Goal: Task Accomplishment & Management: Use online tool/utility

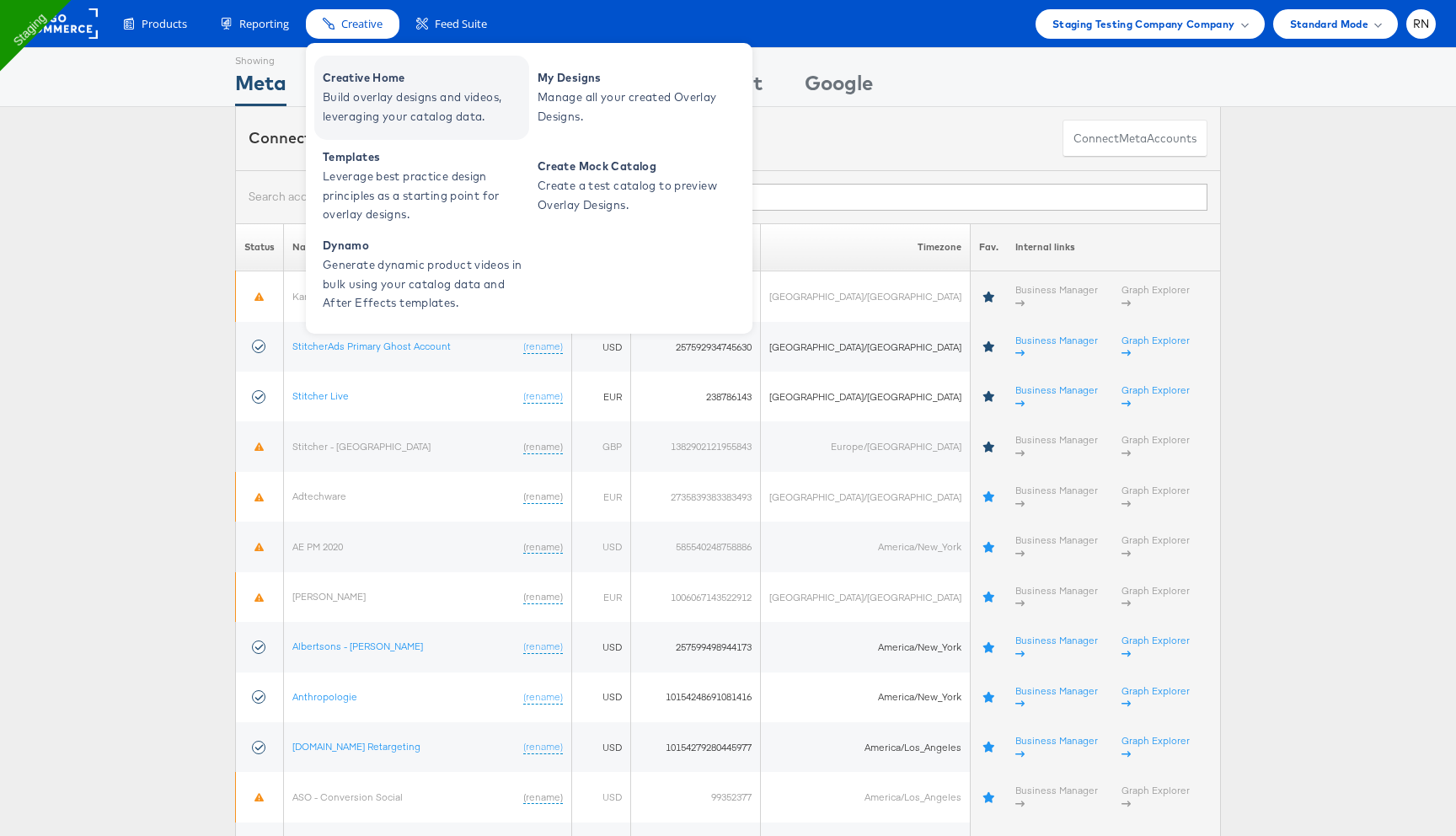
click at [377, 100] on span "Build overlay designs and videos, leveraging your catalog data." at bounding box center [423, 107] width 202 height 39
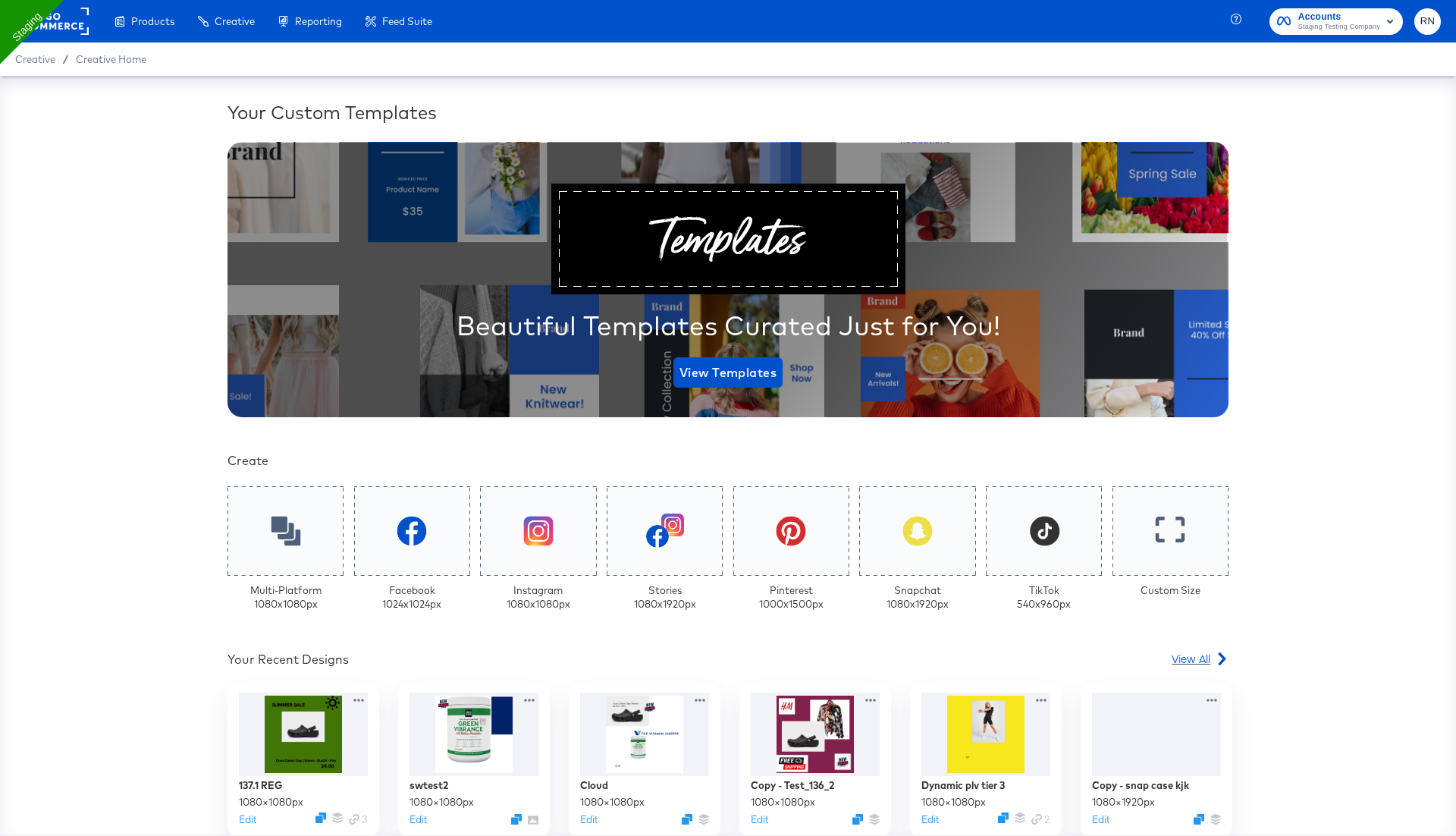
click at [1196, 657] on span "View All" at bounding box center [1191, 658] width 39 height 15
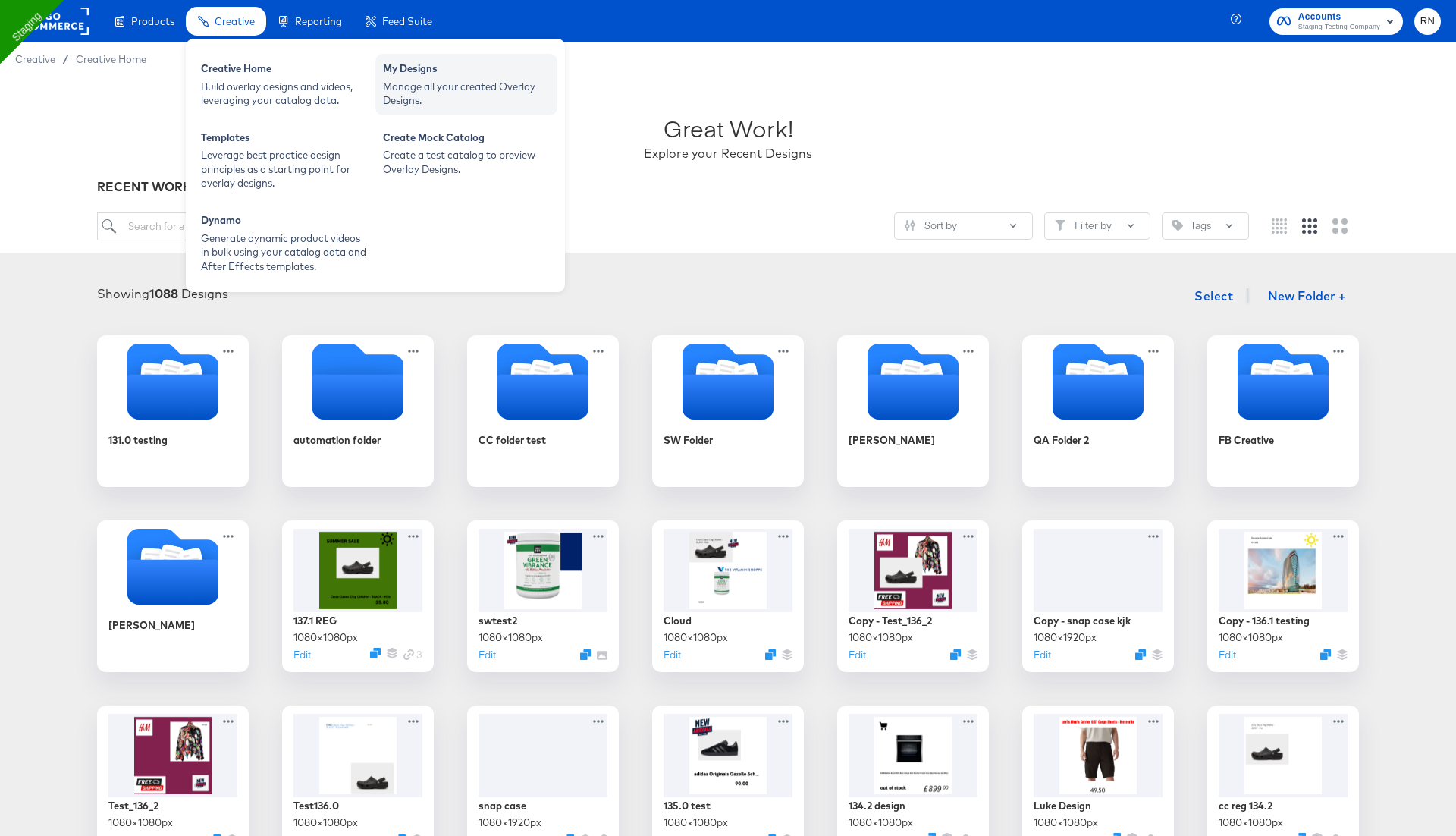
click at [394, 78] on div "My Designs" at bounding box center [466, 70] width 167 height 18
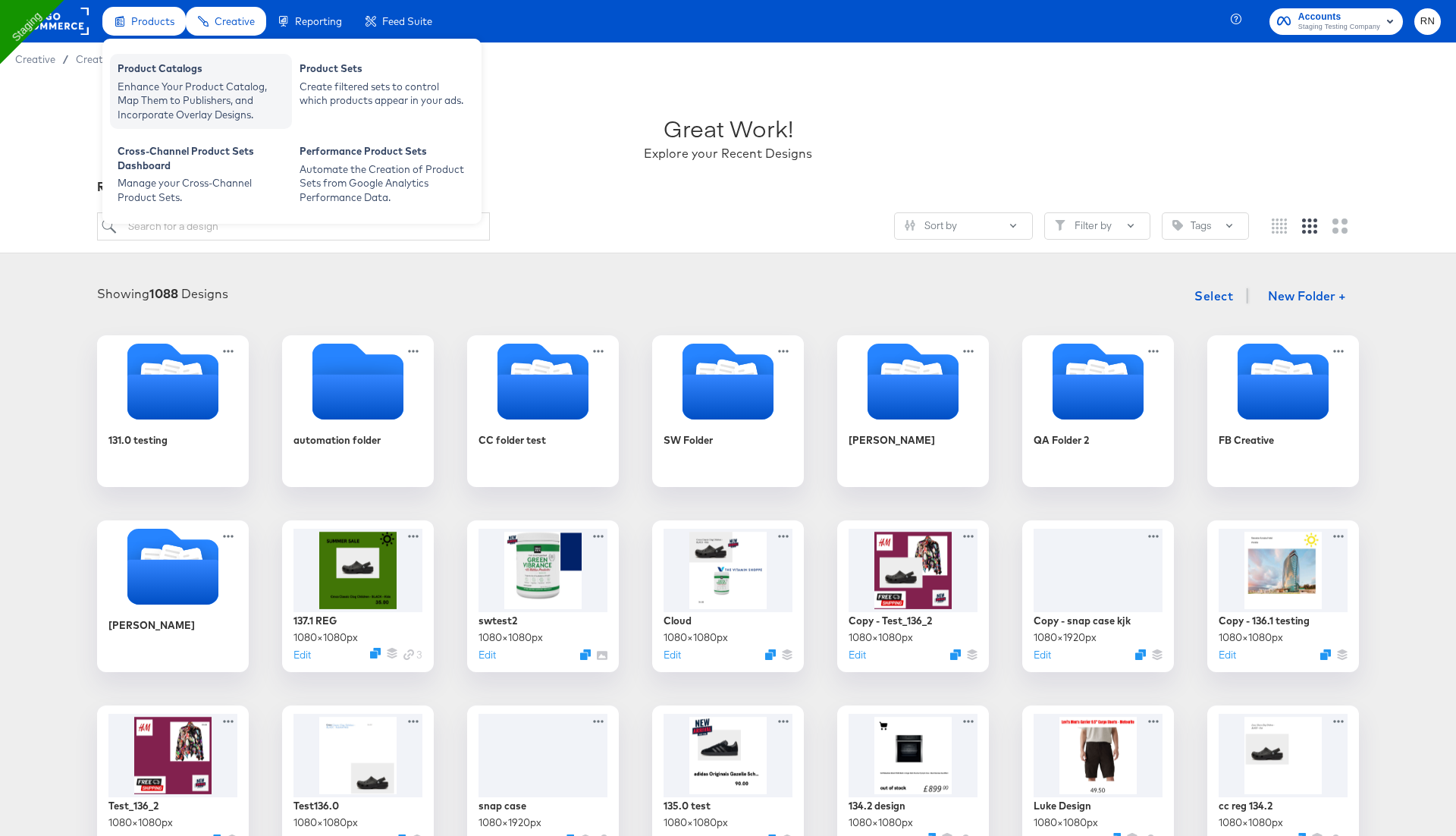
click at [208, 89] on div "Enhance Your Product Catalog, Map Them to Publishers, and Incorporate Overlay D…" at bounding box center [201, 100] width 167 height 42
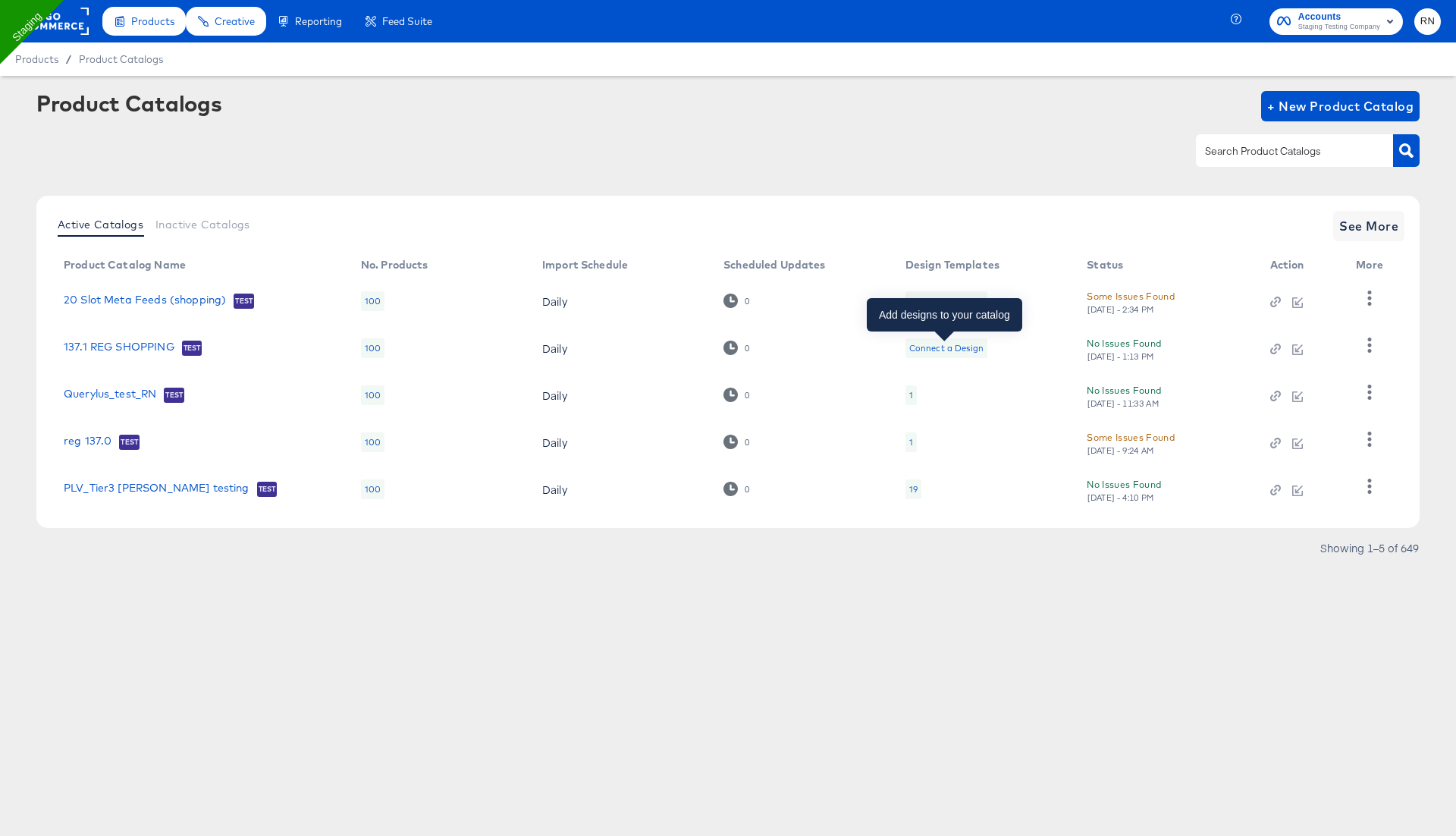
click at [948, 350] on div "Connect a Design" at bounding box center [947, 348] width 74 height 12
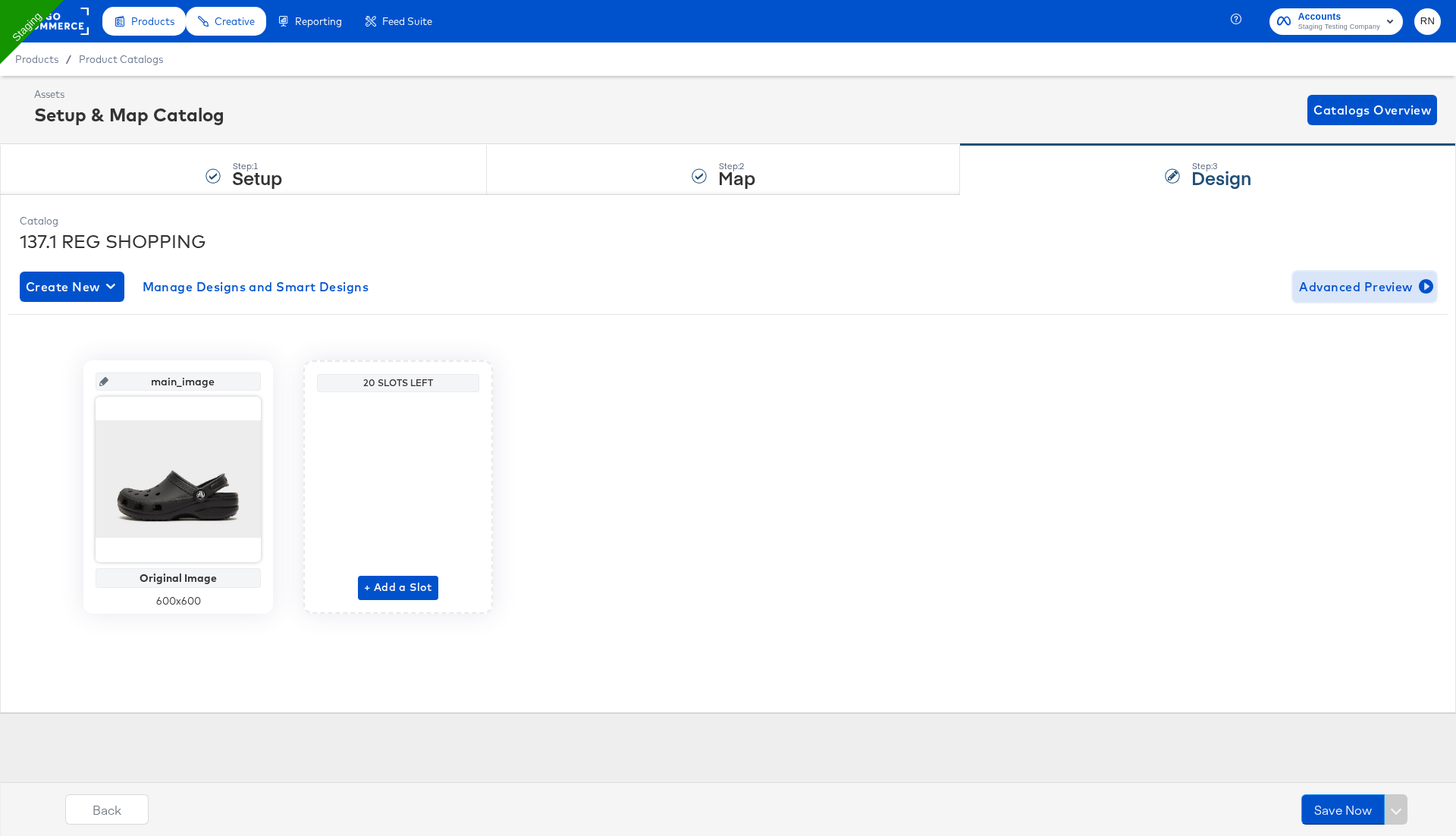
click at [1335, 287] on span "Advanced Preview" at bounding box center [1364, 287] width 131 height 21
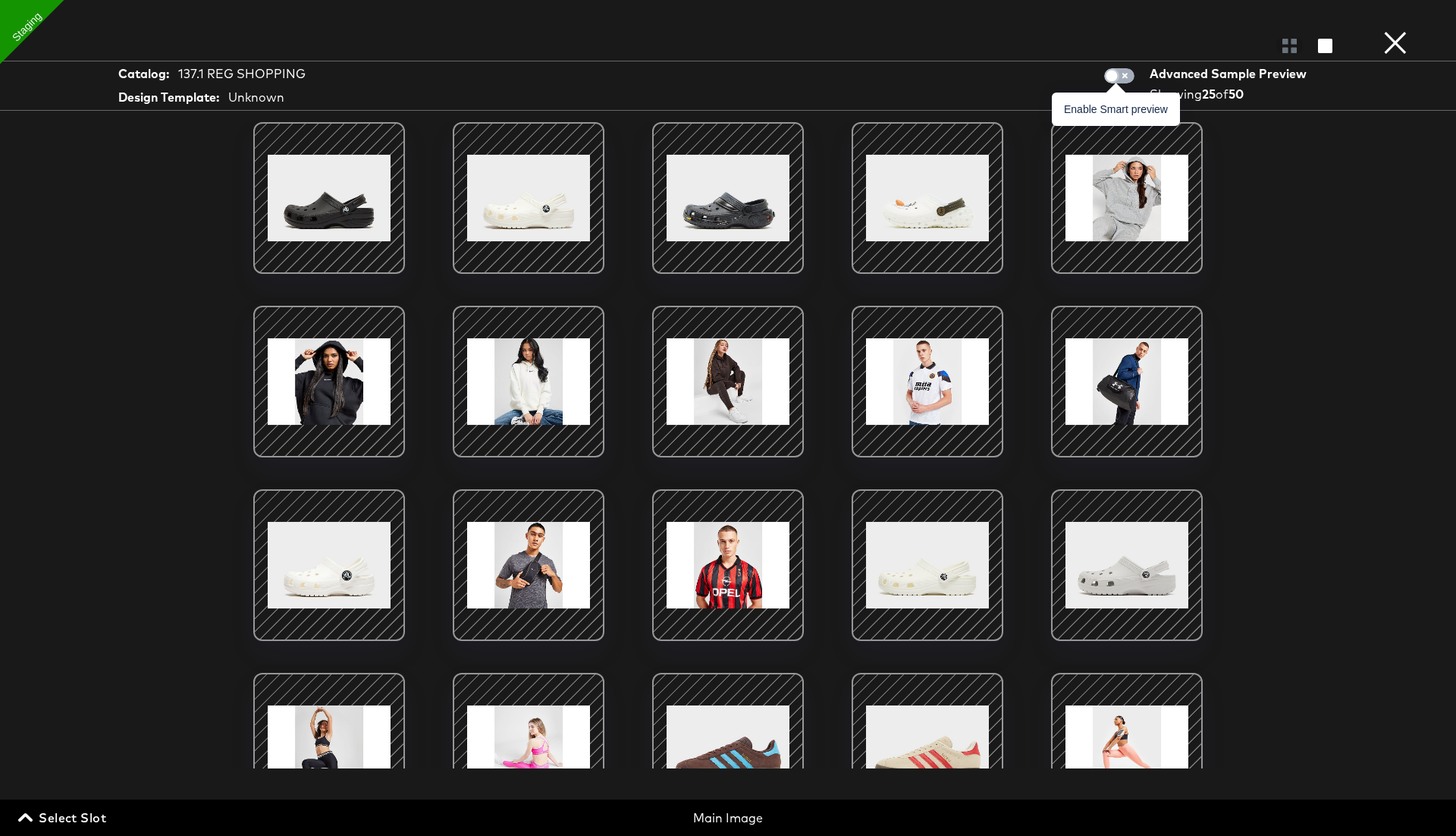
click at [1114, 78] on input "checkbox" at bounding box center [1111, 79] width 45 height 15
checkbox input "true"
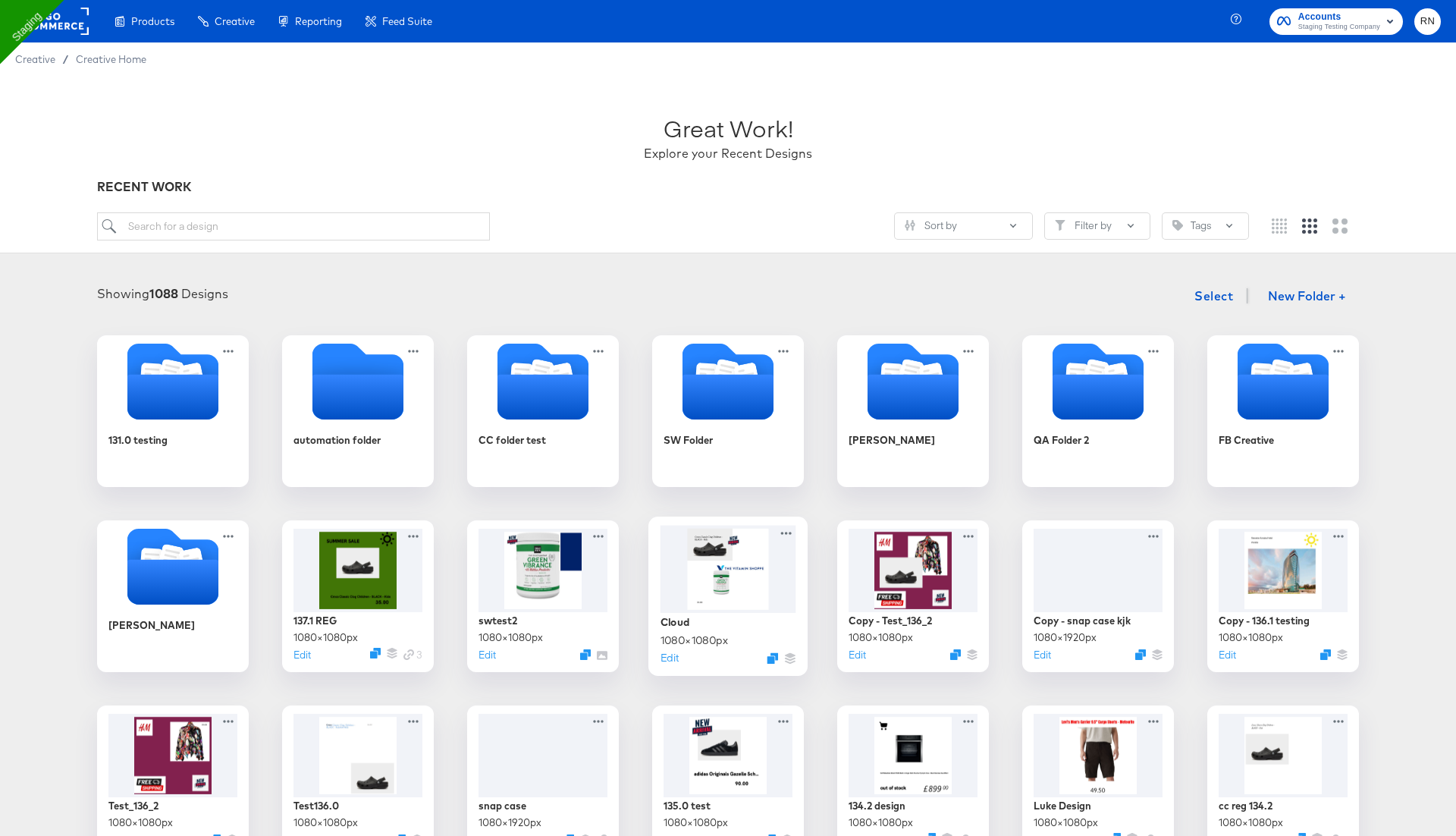
click at [723, 568] on div at bounding box center [728, 569] width 136 height 88
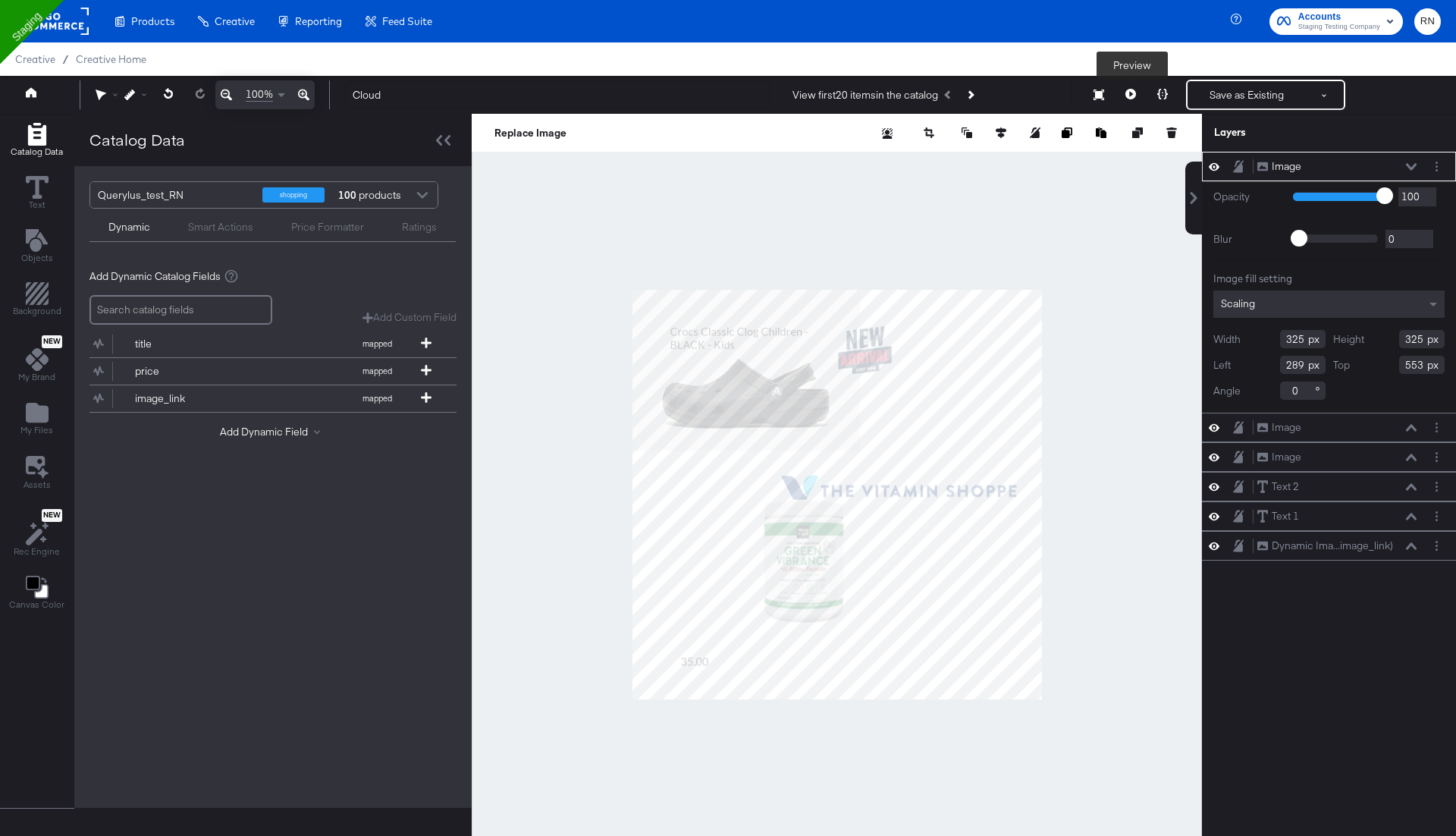
click at [1132, 94] on icon at bounding box center [1130, 93] width 11 height 11
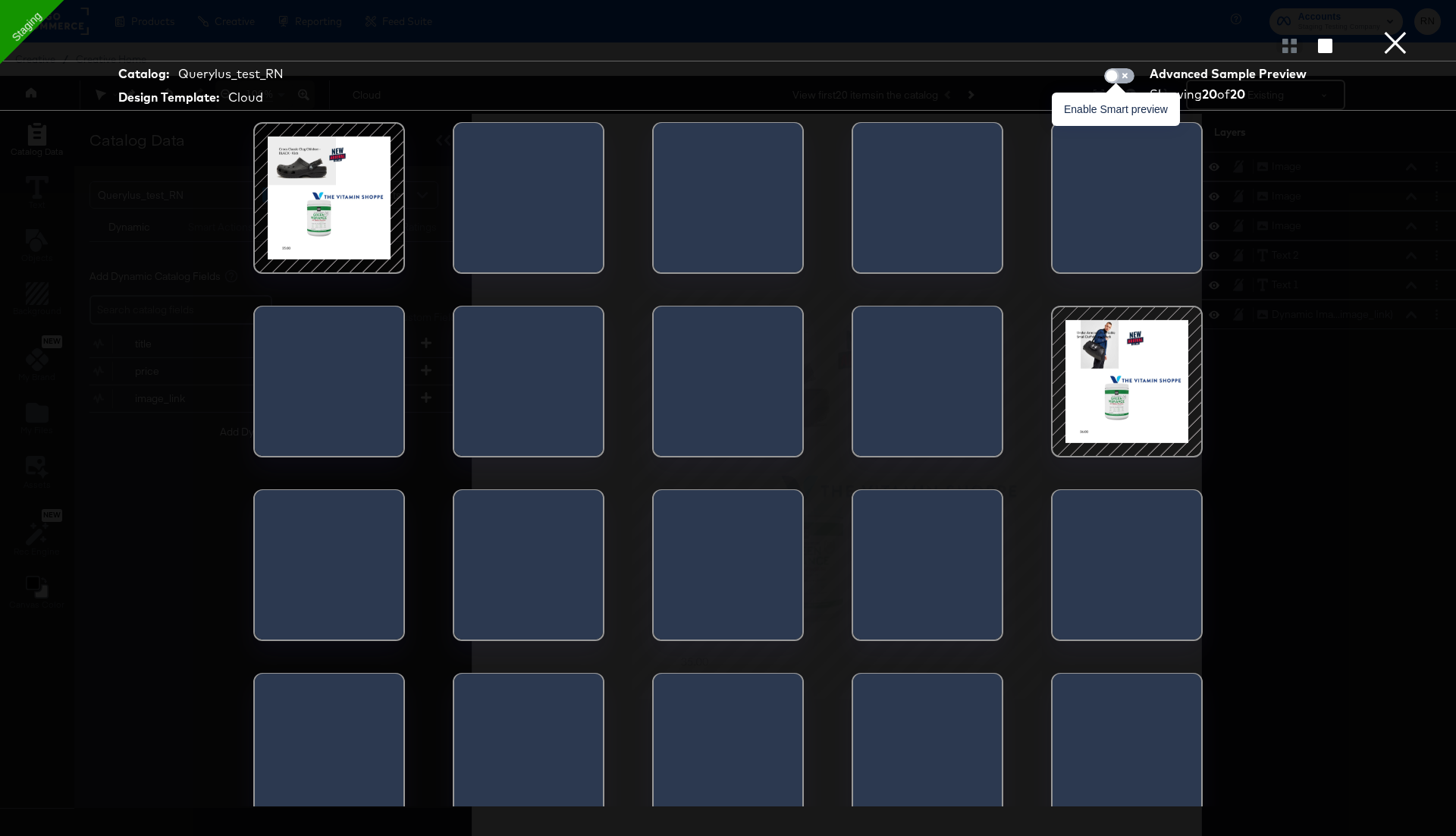
click at [1129, 78] on input "checkbox" at bounding box center [1111, 79] width 45 height 15
checkbox input "true"
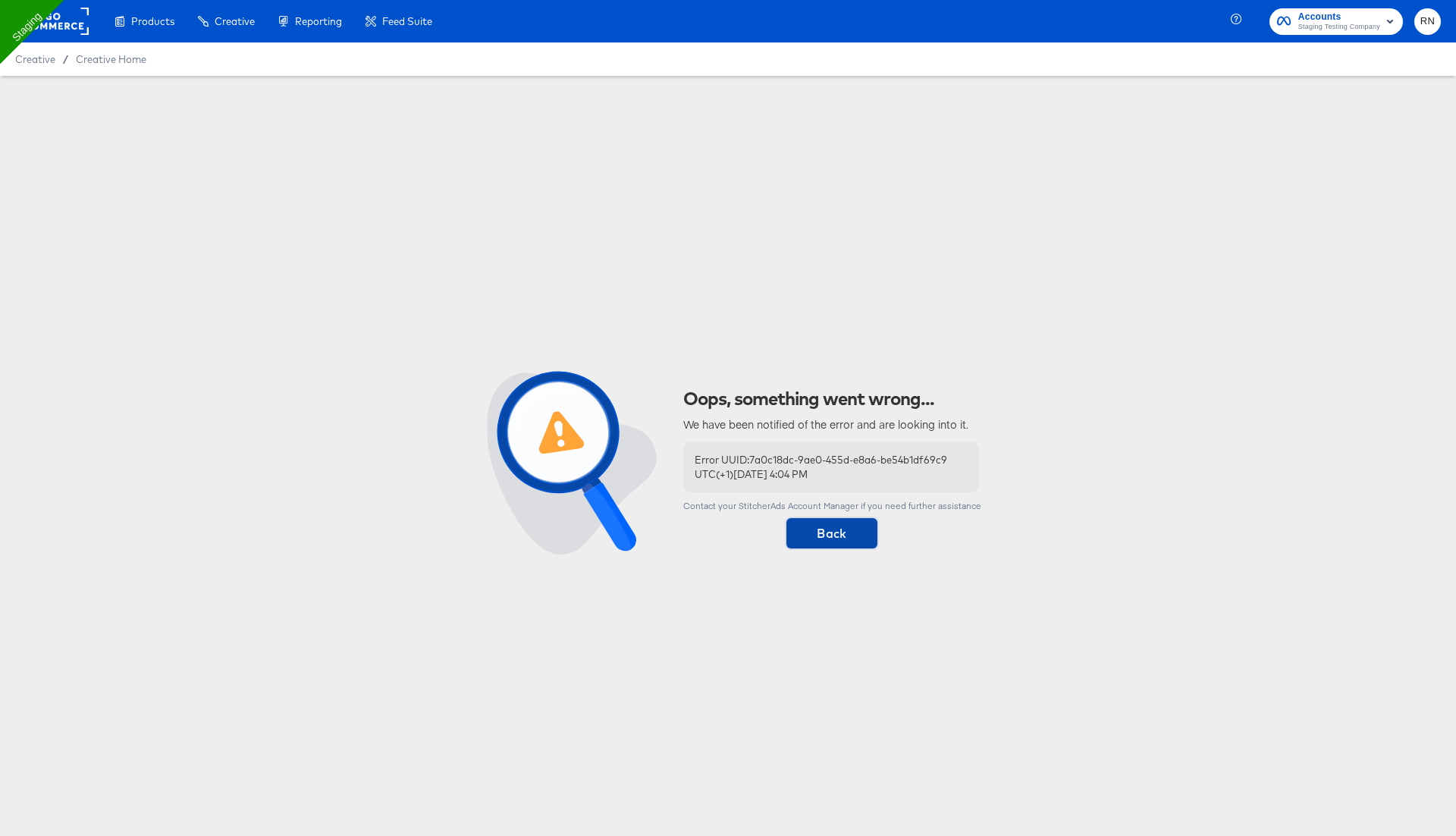
click at [819, 530] on span "Back" at bounding box center [831, 533] width 79 height 21
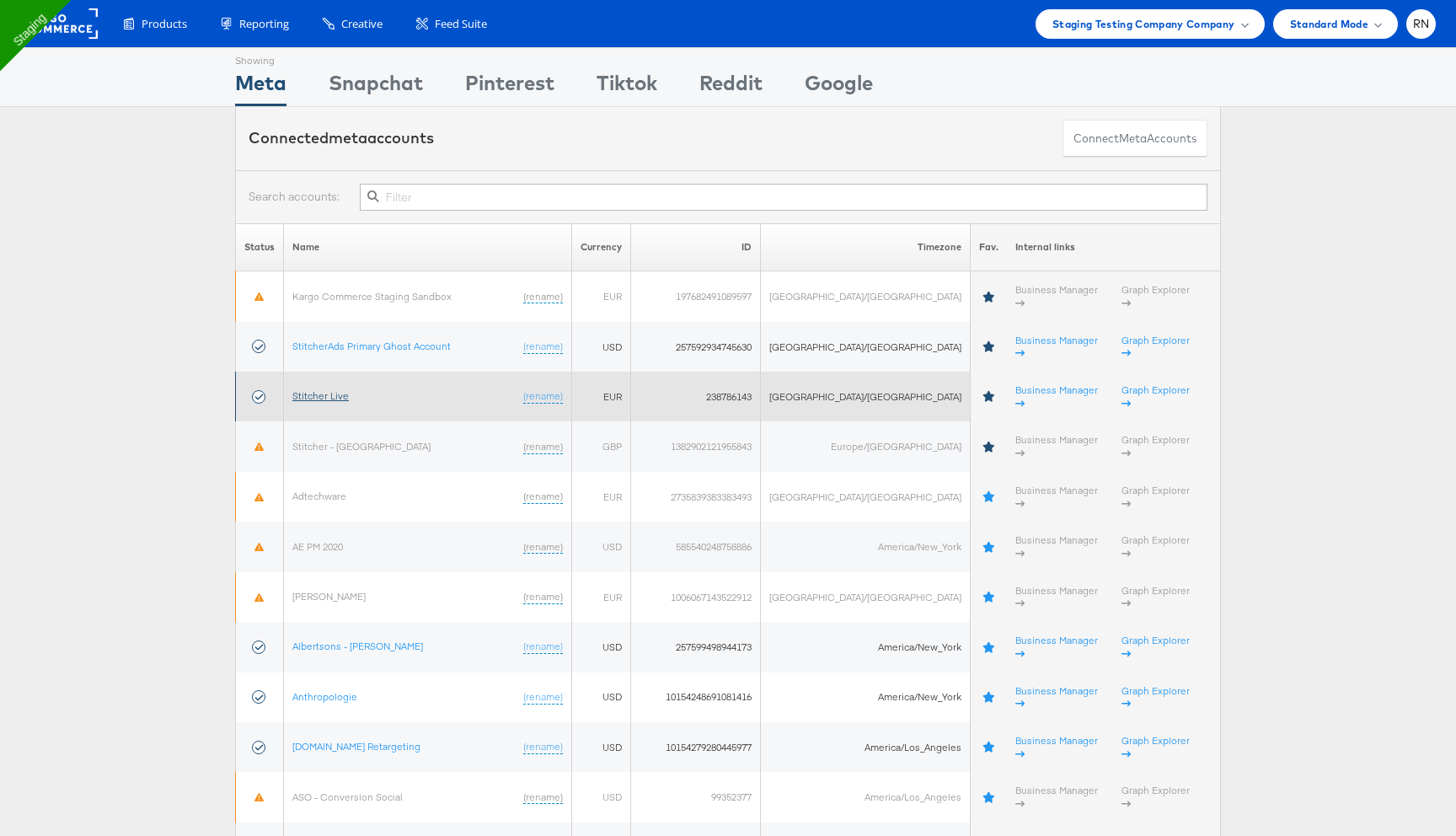
click at [333, 390] on link "Stitcher Live" at bounding box center [320, 396] width 56 height 13
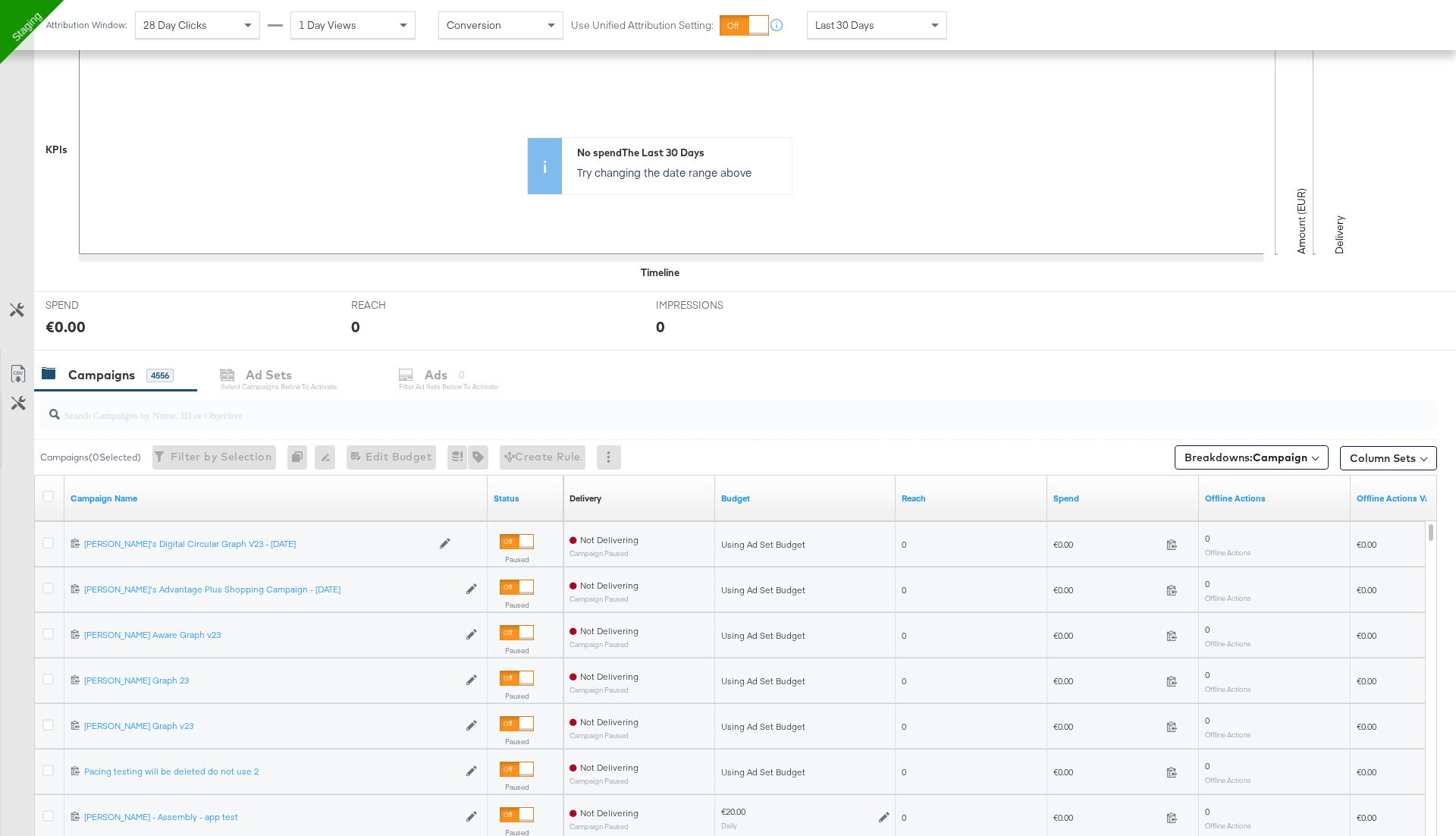
scroll to position [493, 0]
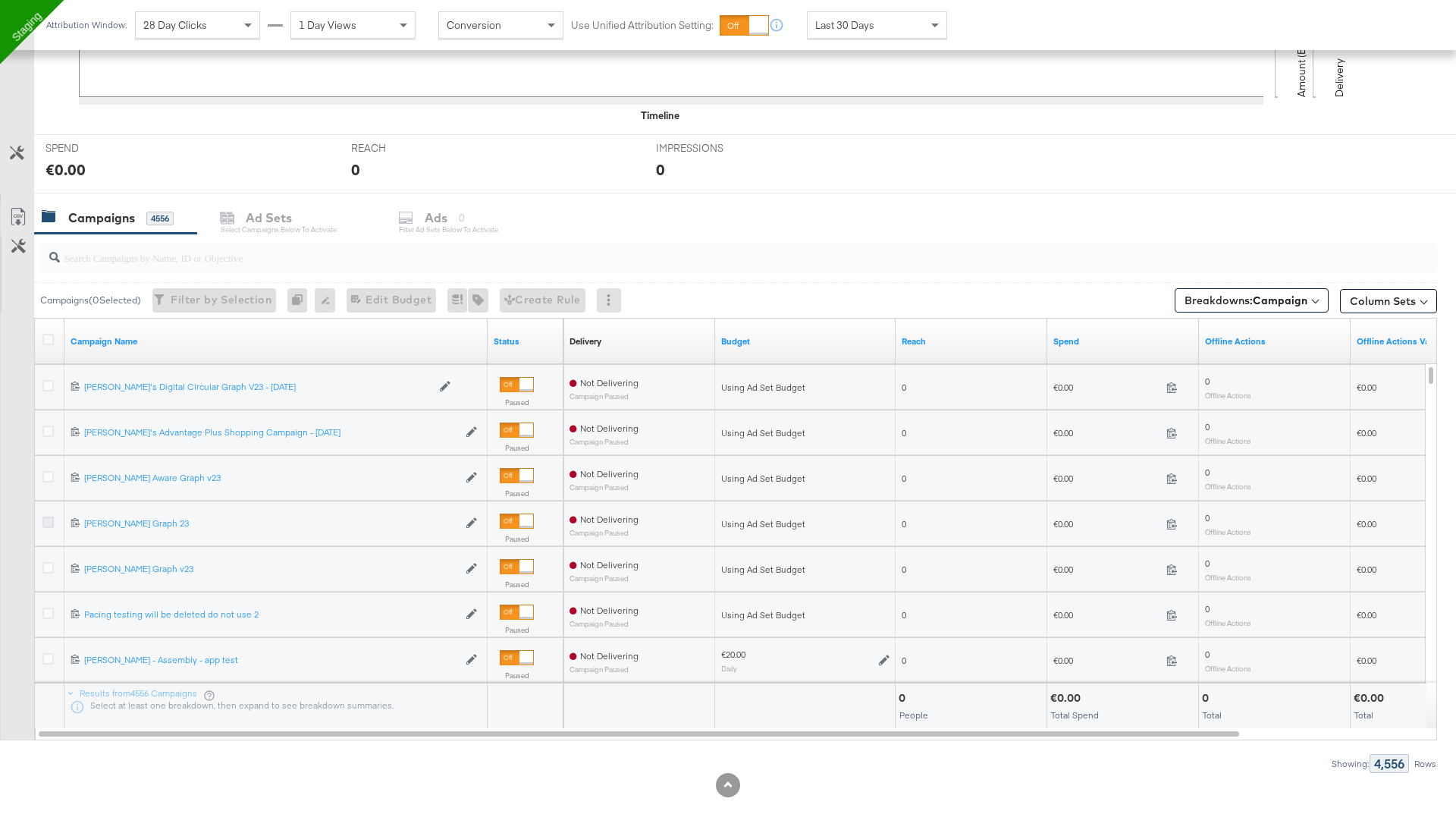
click at [42, 518] on icon at bounding box center [48, 522] width 12 height 12
click at [0, 0] on input "checkbox" at bounding box center [0, 0] width 0 height 0
click at [475, 236] on input "search" at bounding box center [684, 251] width 1248 height 30
click at [474, 224] on div "Ads for 1 Campaign" at bounding box center [486, 217] width 179 height 32
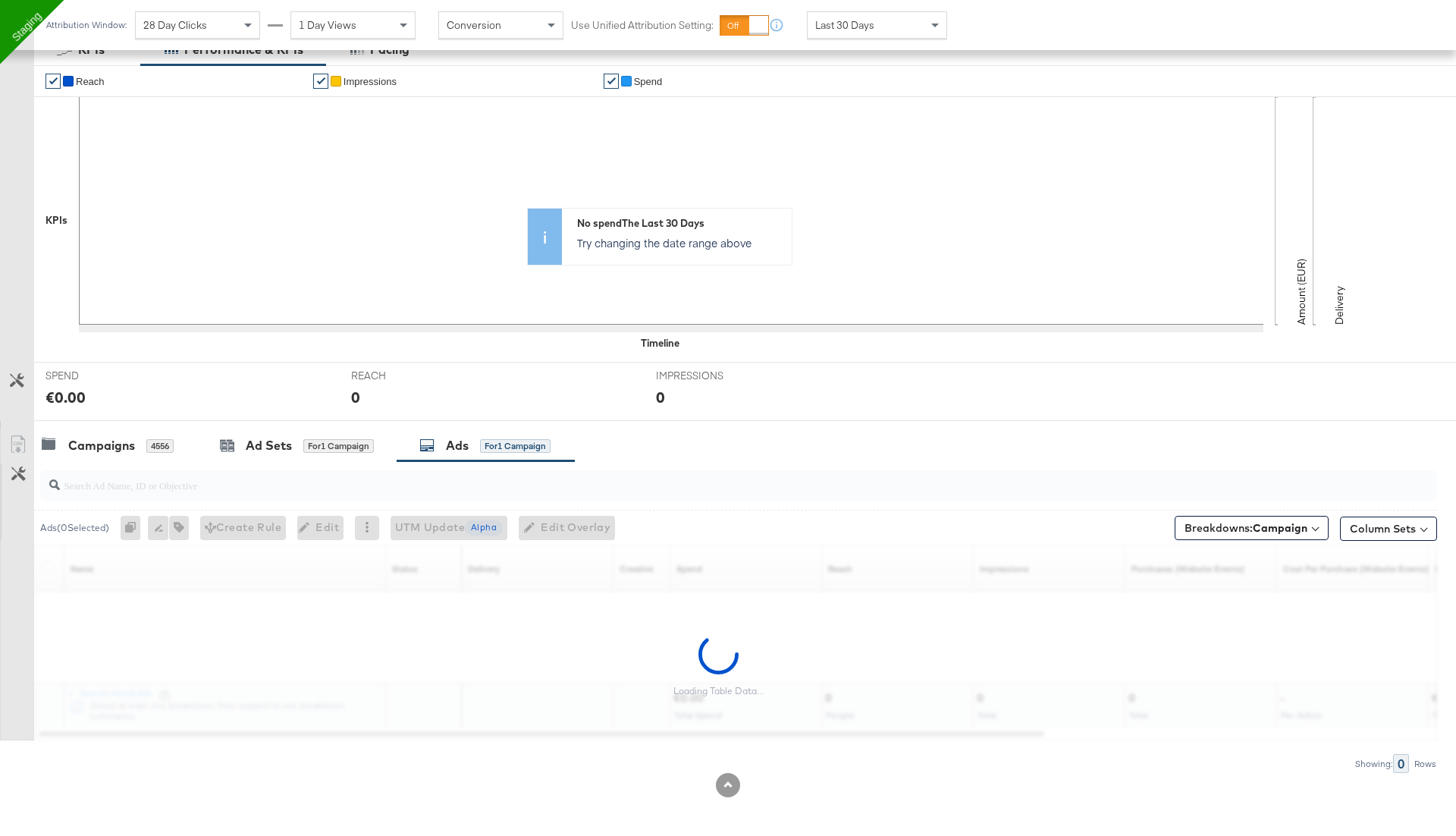
scroll to position [220, 0]
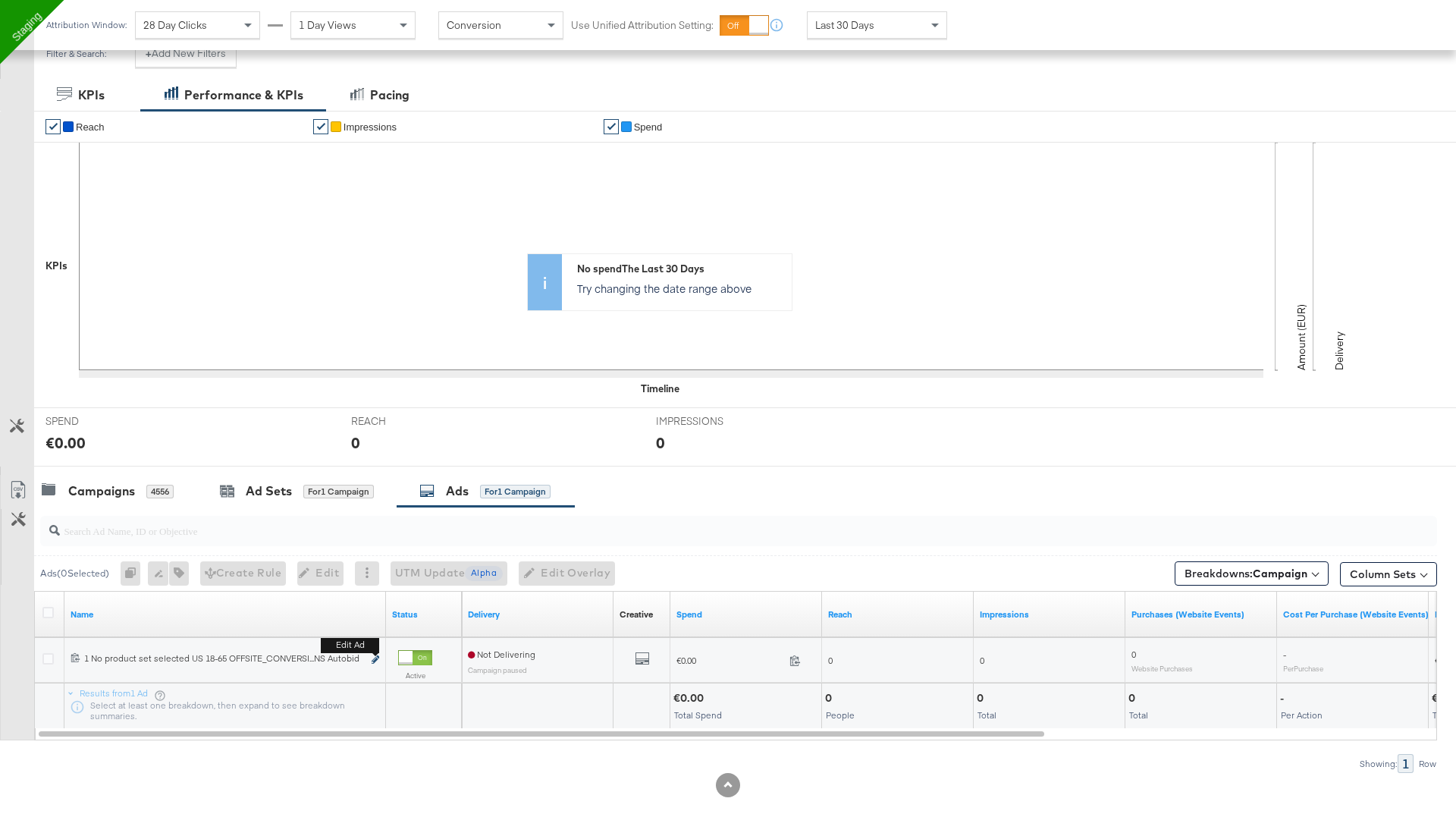
click at [372, 657] on icon "link" at bounding box center [375, 659] width 7 height 8
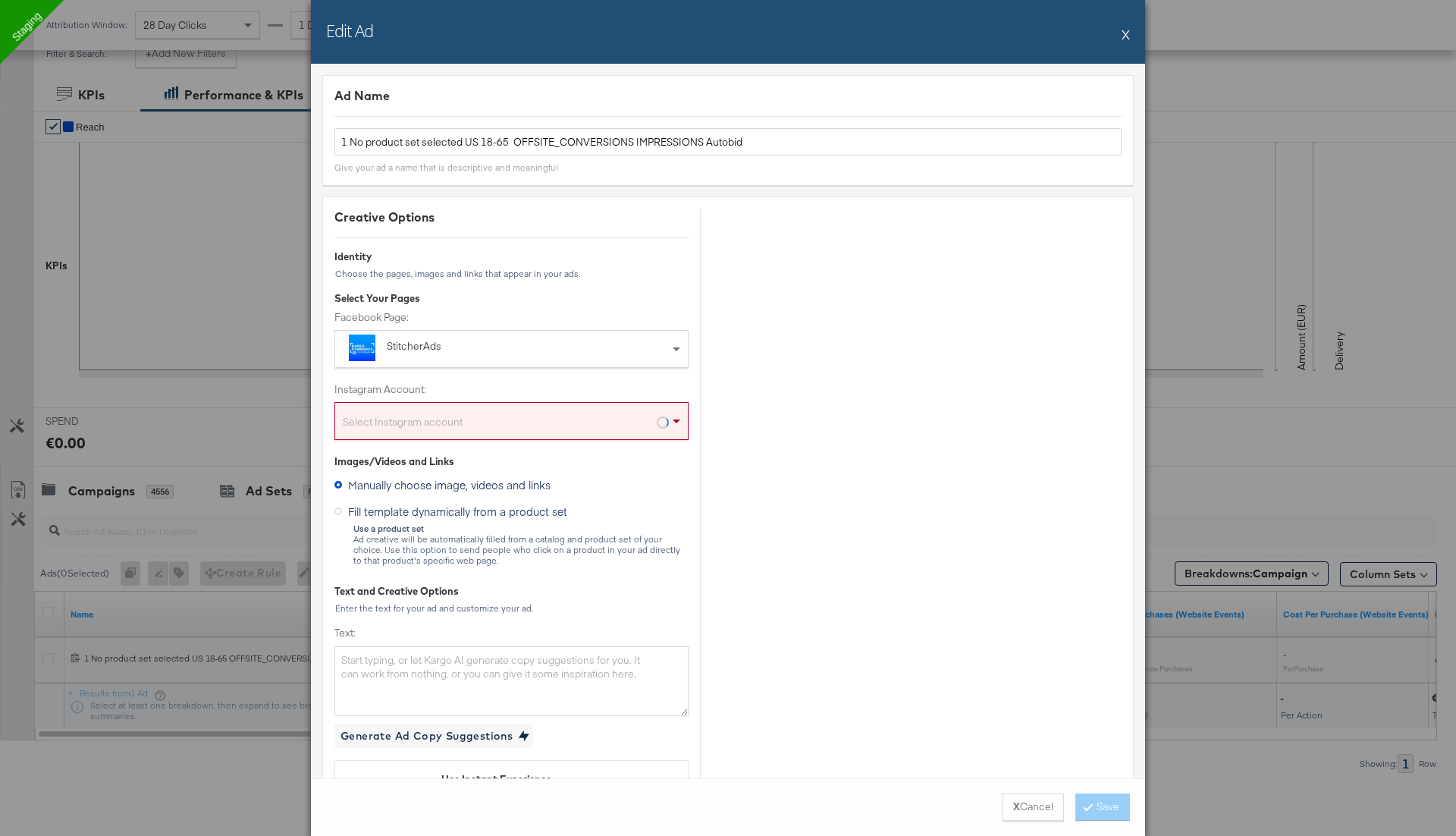
click at [1122, 33] on button "X" at bounding box center [1125, 34] width 8 height 31
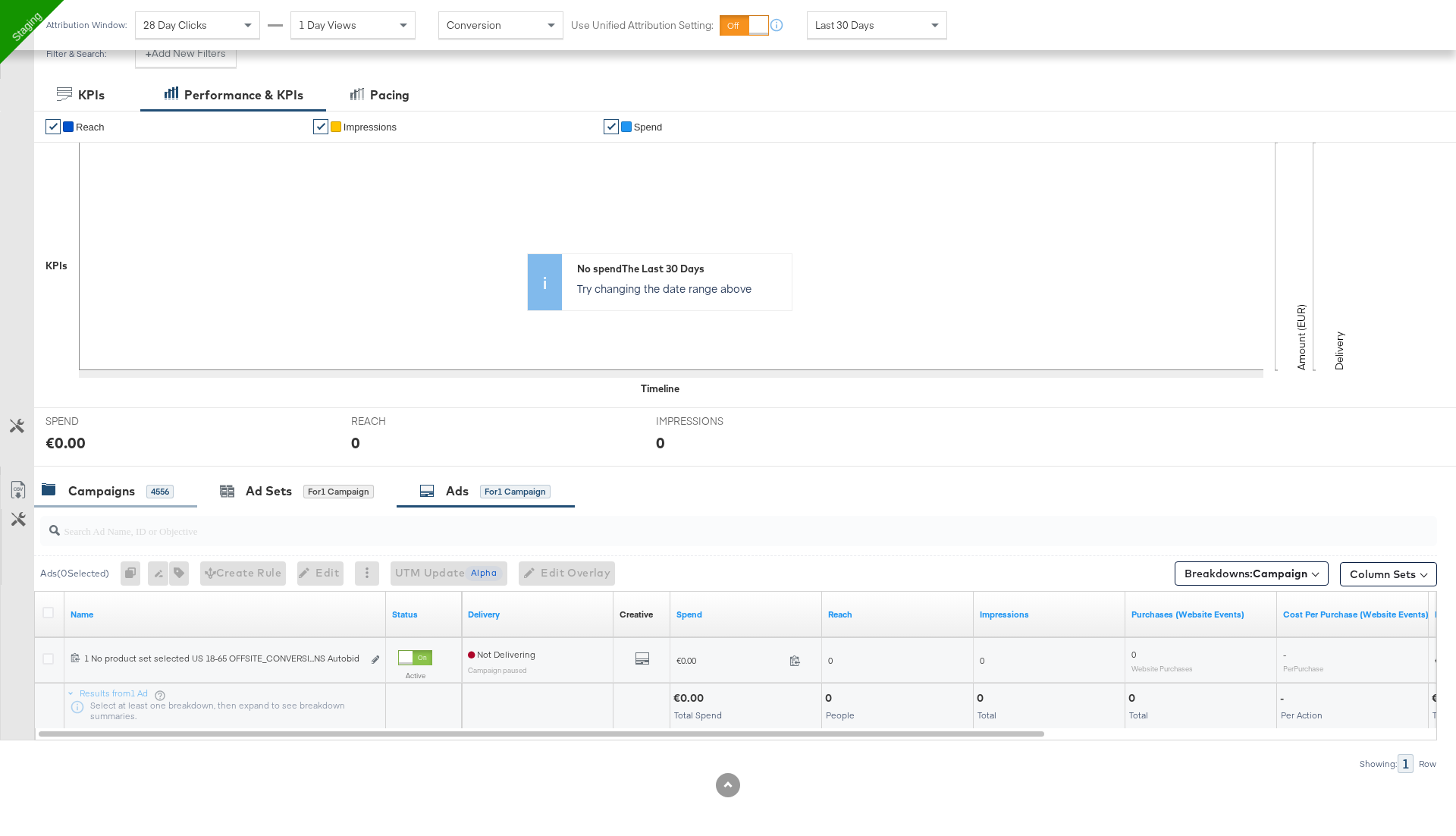
click at [105, 494] on div "Campaigns" at bounding box center [102, 490] width 67 height 17
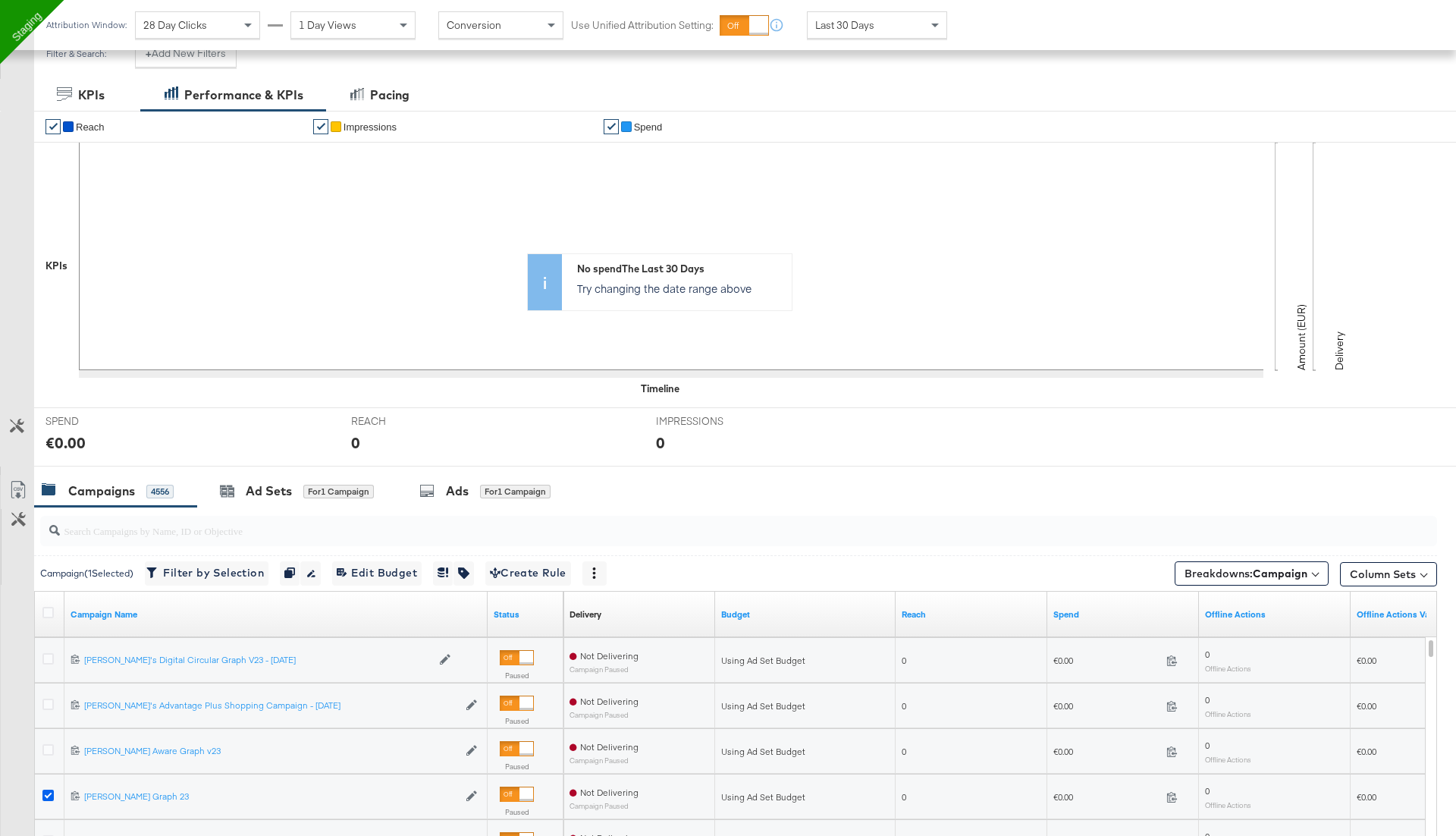
click at [45, 791] on icon at bounding box center [48, 795] width 12 height 12
click at [0, 0] on input "checkbox" at bounding box center [0, 0] width 0 height 0
click at [166, 527] on input "search" at bounding box center [684, 524] width 1248 height 30
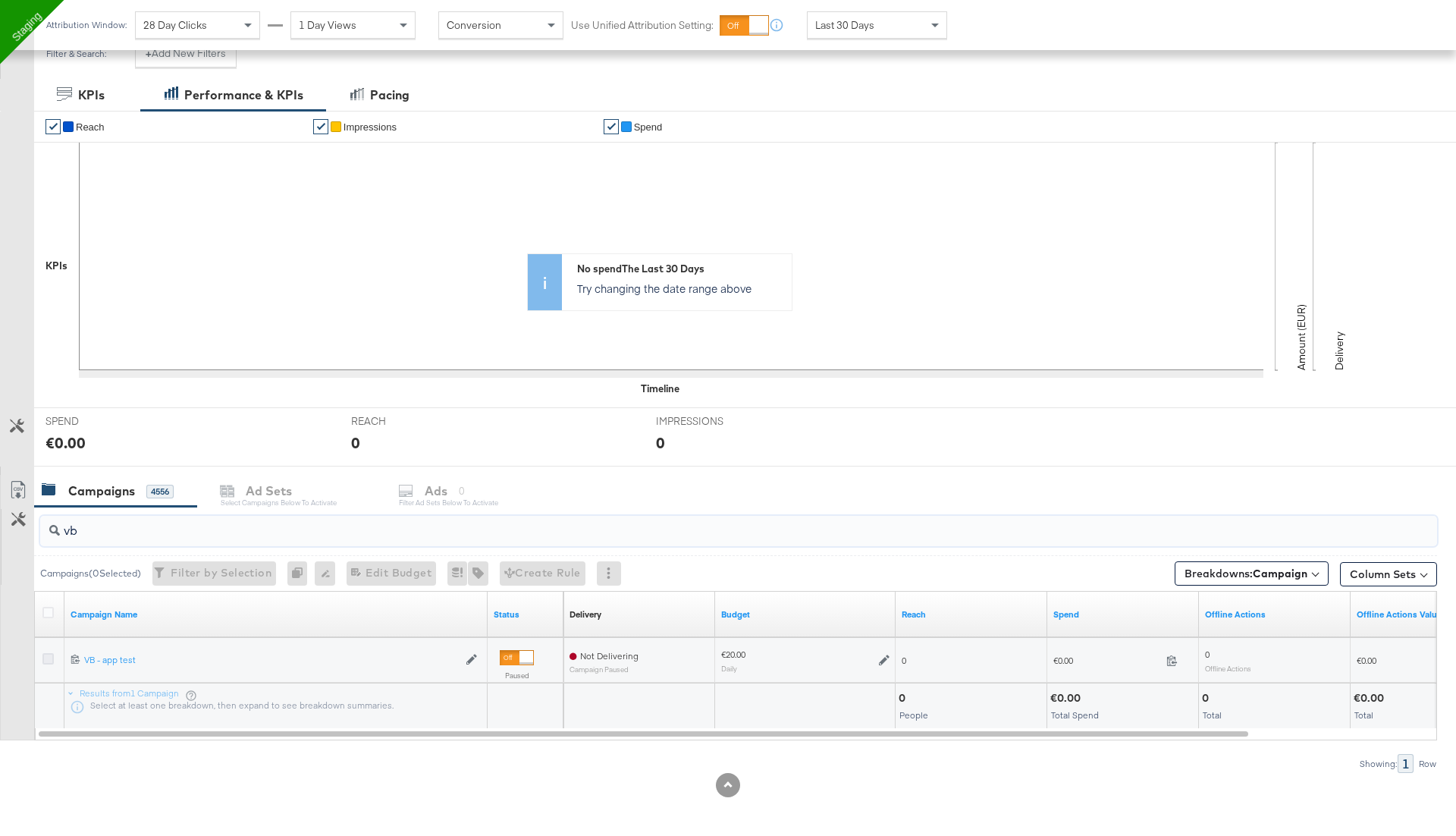
type input "vb"
click at [47, 656] on icon at bounding box center [48, 659] width 12 height 12
click at [0, 0] on input "checkbox" at bounding box center [0, 0] width 0 height 0
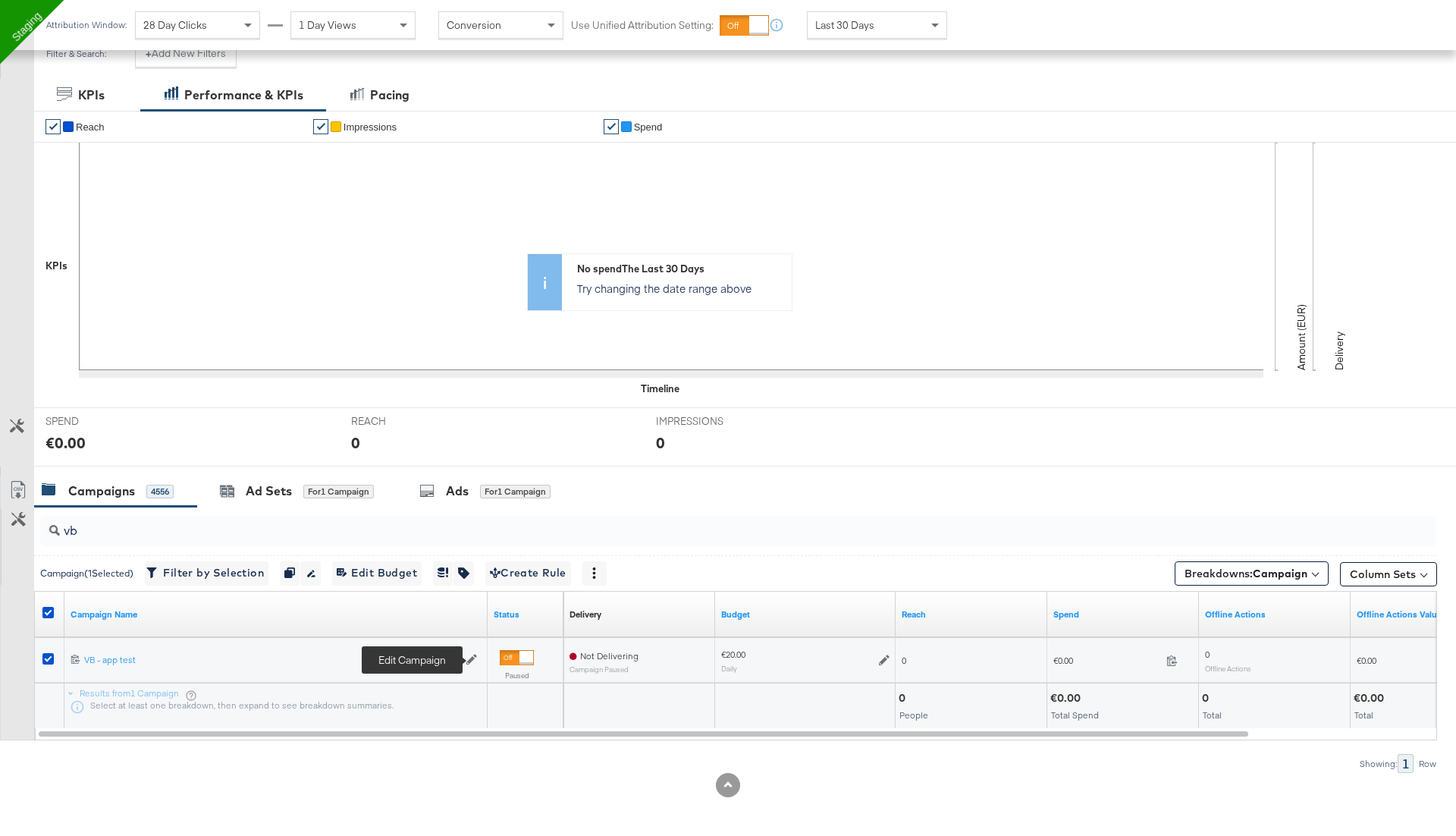
click at [468, 654] on icon at bounding box center [471, 658] width 11 height 11
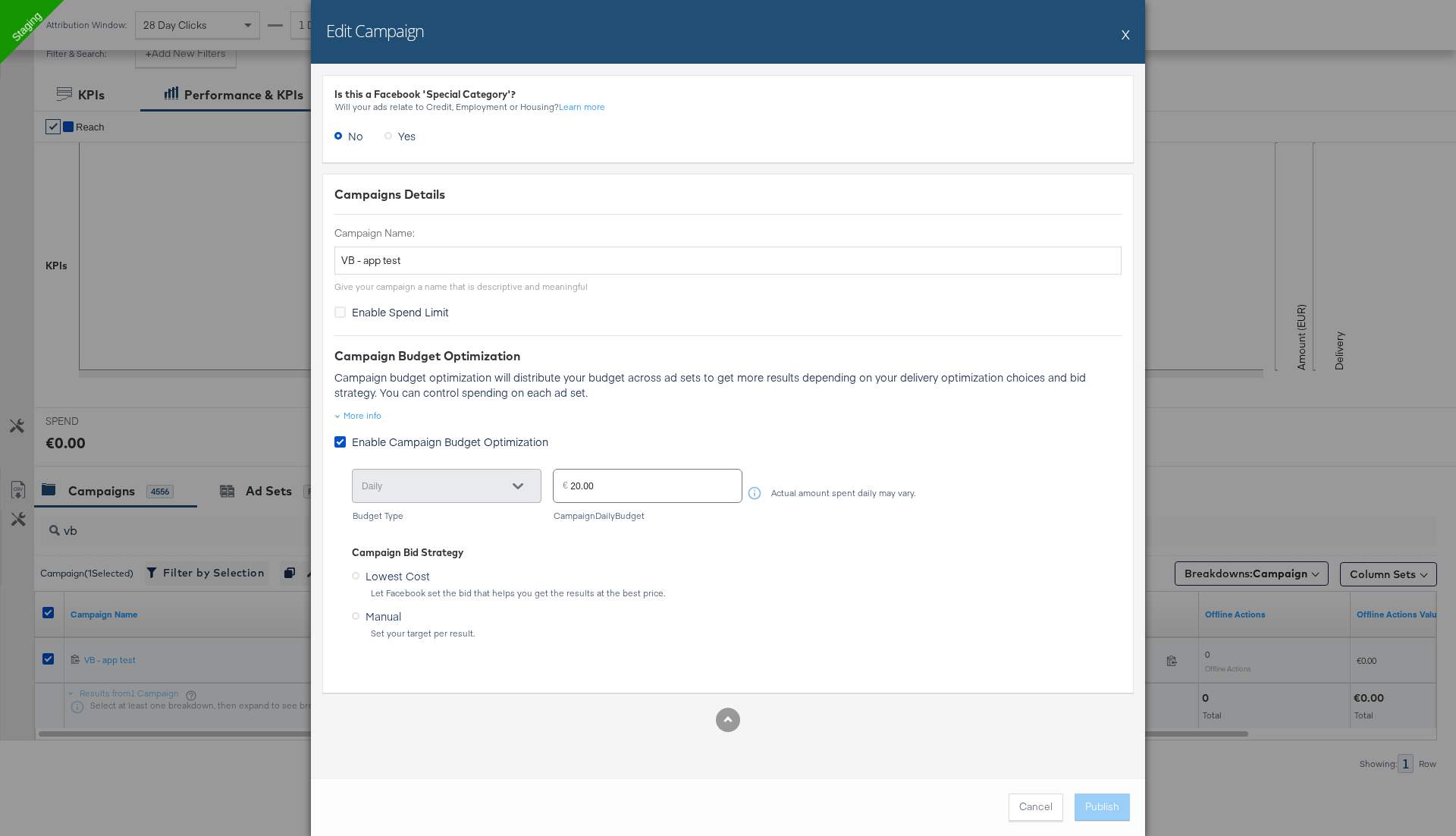
click at [1122, 41] on button "X" at bounding box center [1125, 34] width 8 height 31
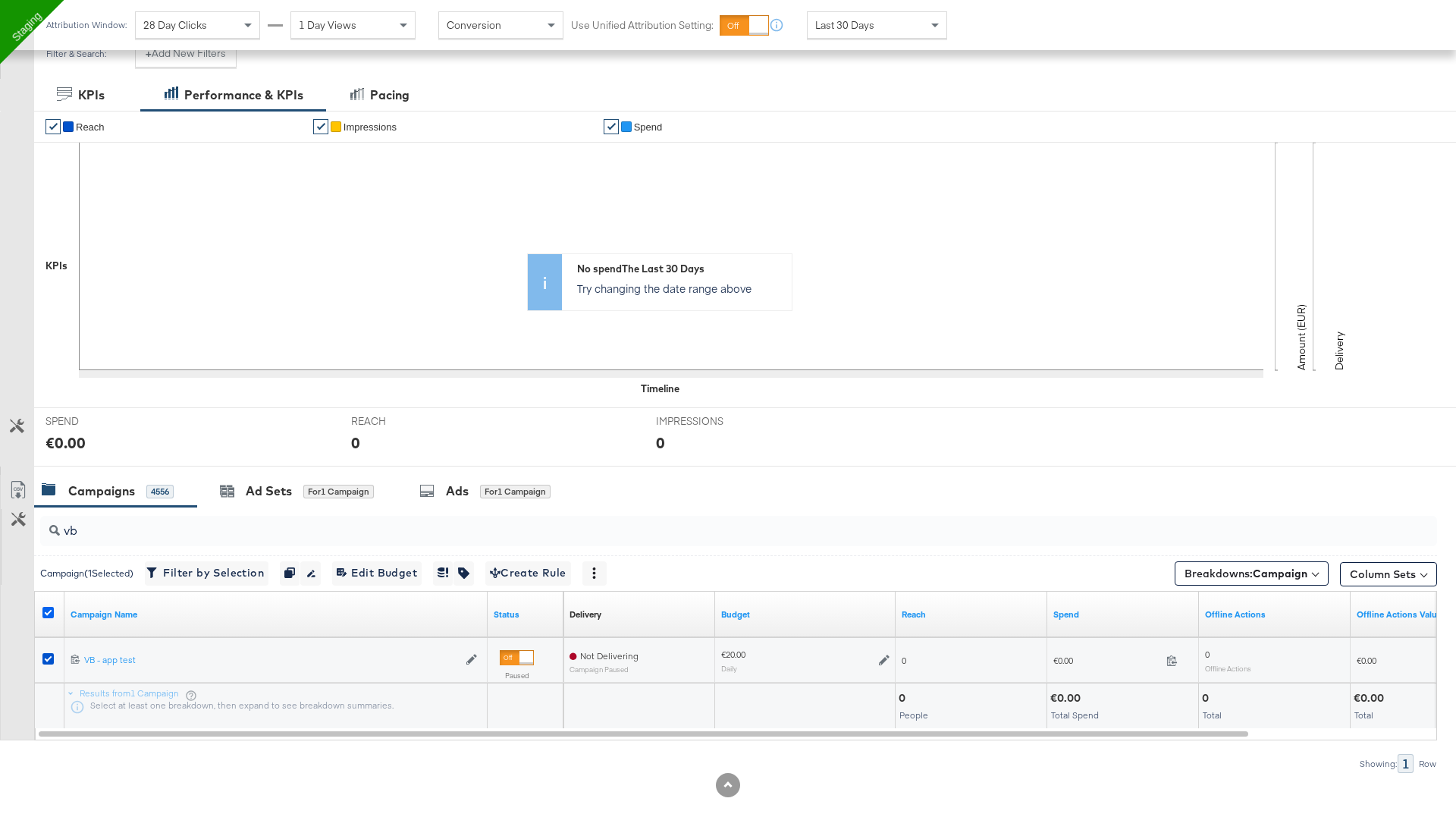
click at [51, 607] on icon at bounding box center [48, 613] width 12 height 12
click at [0, 0] on input "checkbox" at bounding box center [0, 0] width 0 height 0
drag, startPoint x: 97, startPoint y: 525, endPoint x: 0, endPoint y: 523, distance: 97.0
click at [0, 523] on div "vb Campaigns ( 0 Selected) Filter by Selection Filter 0 campaigns 0 Rename 0 ca…" at bounding box center [718, 640] width 1437 height 266
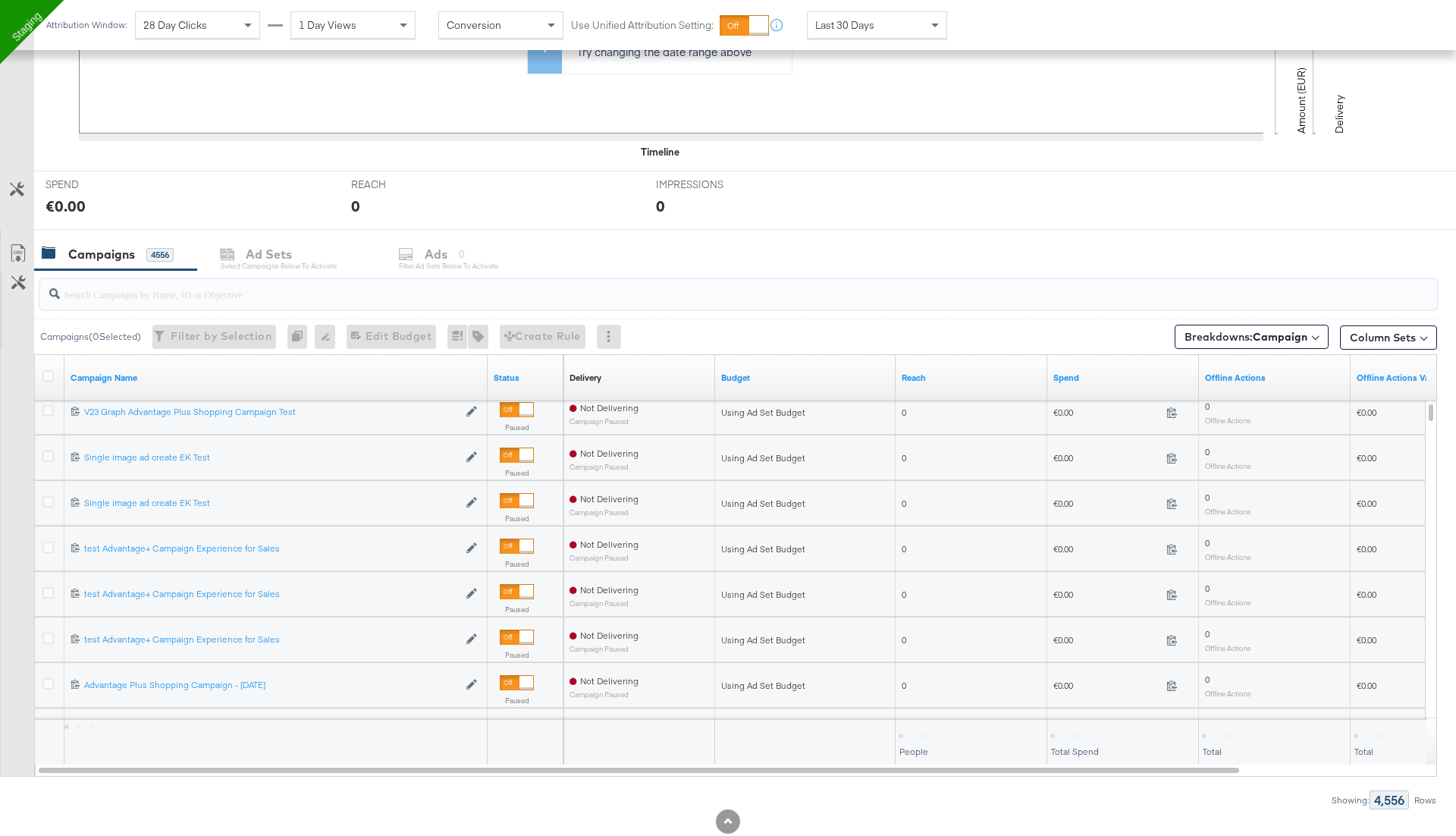
scroll to position [493, 0]
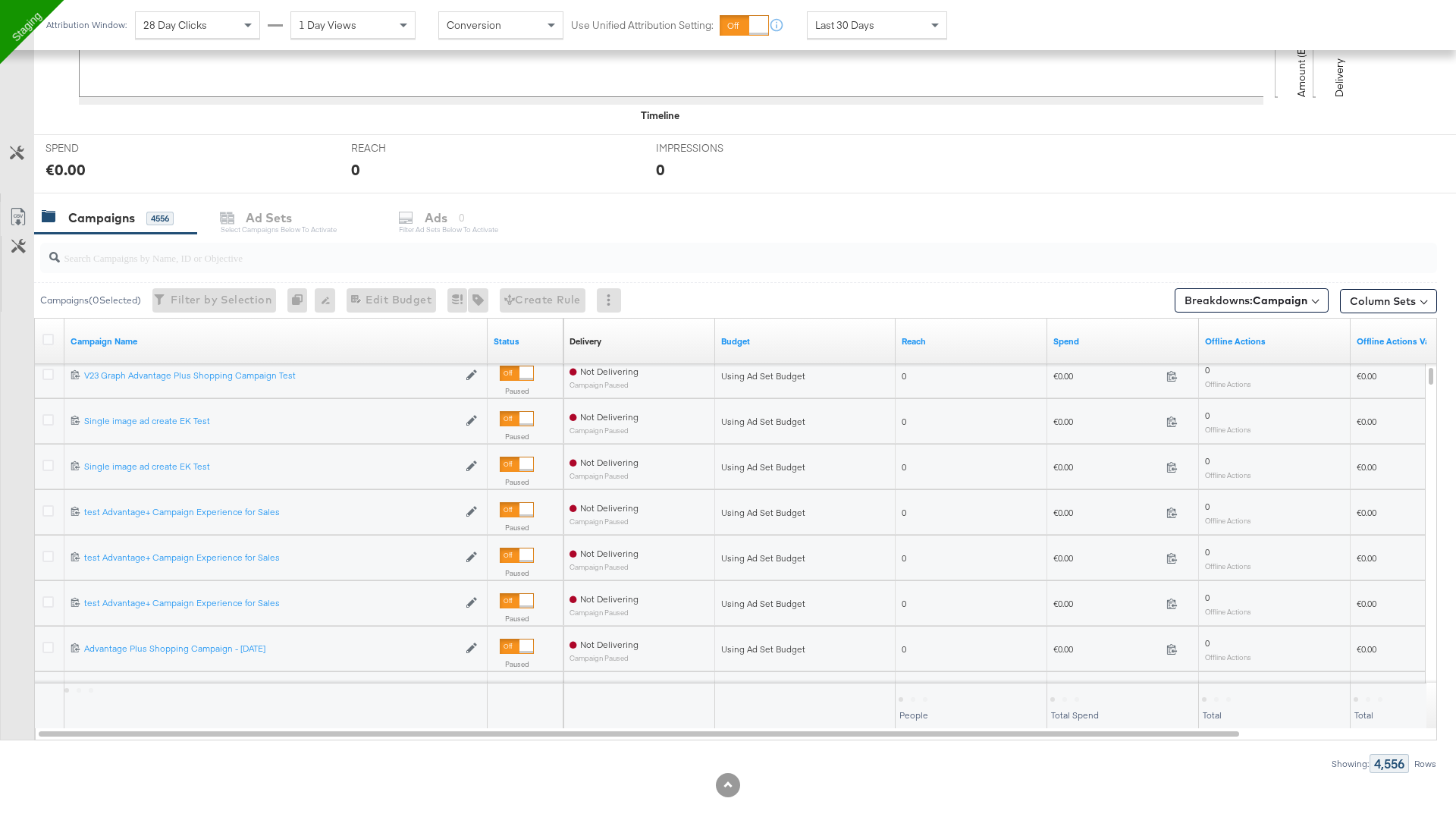
click at [45, 466] on label at bounding box center [48, 466] width 12 height 12
click at [0, 0] on input "checkbox" at bounding box center [0, 0] width 0 height 0
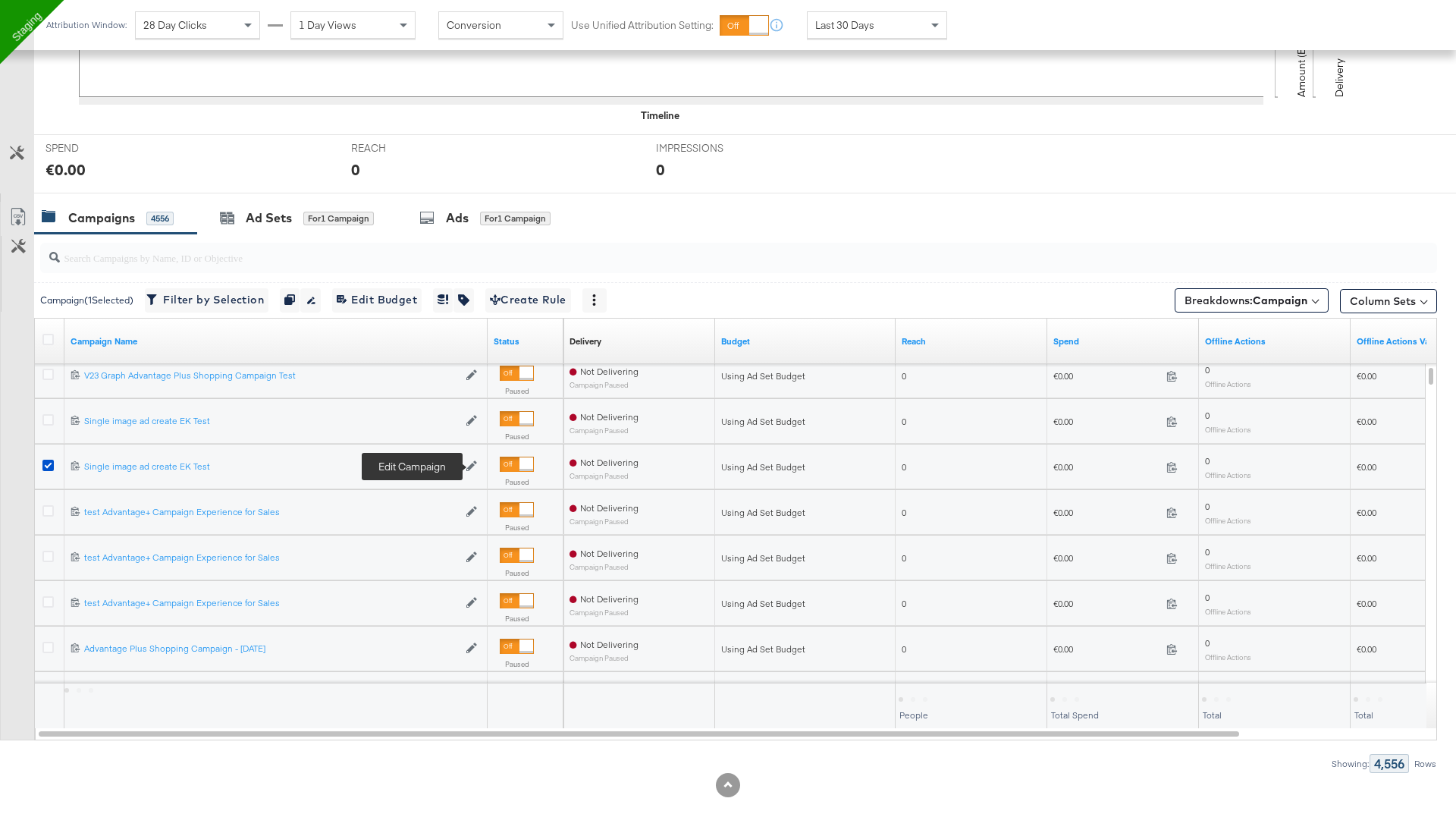
click at [470, 461] on icon at bounding box center [471, 466] width 11 height 11
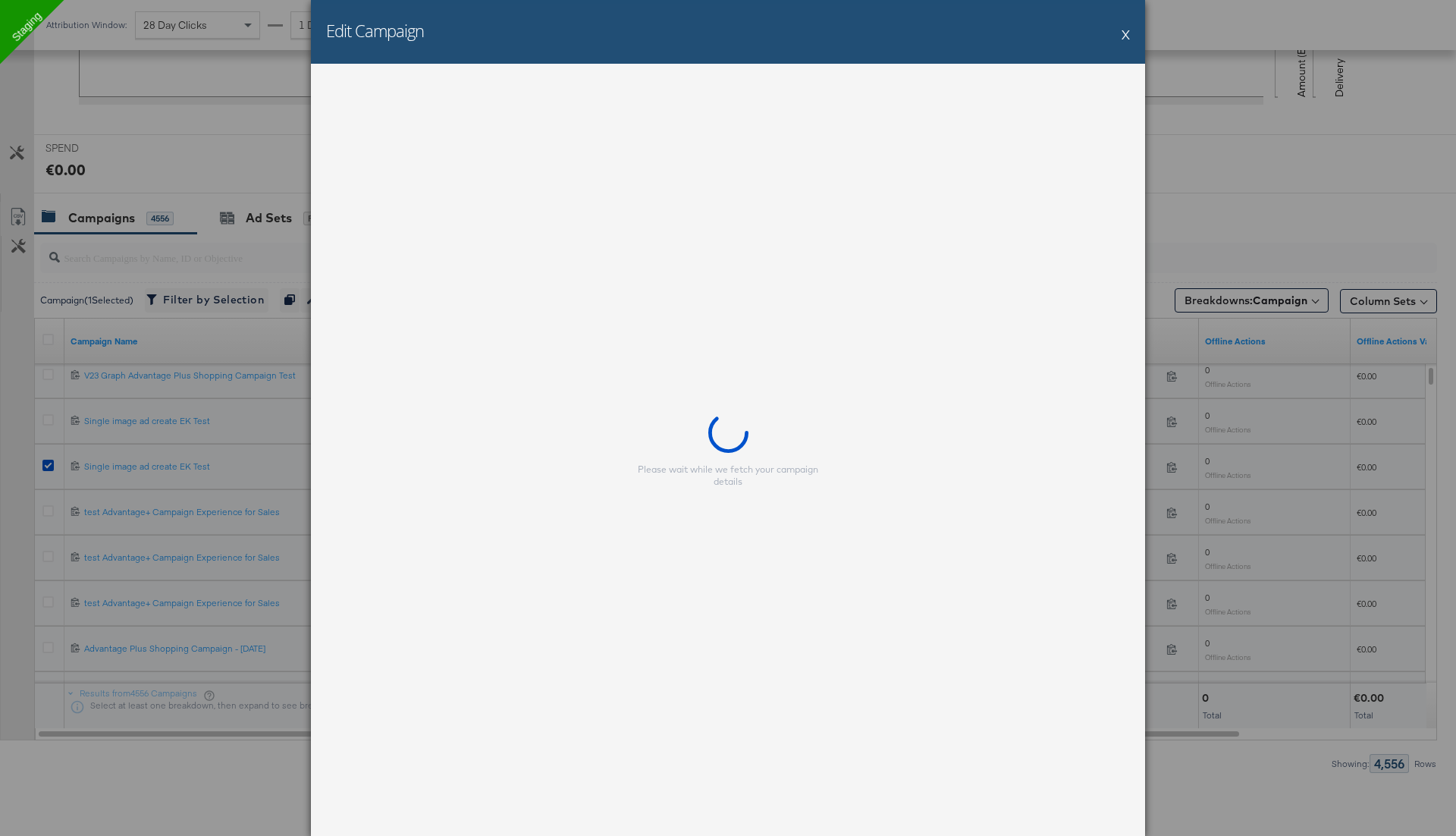
click at [1124, 36] on button "X" at bounding box center [1125, 34] width 8 height 31
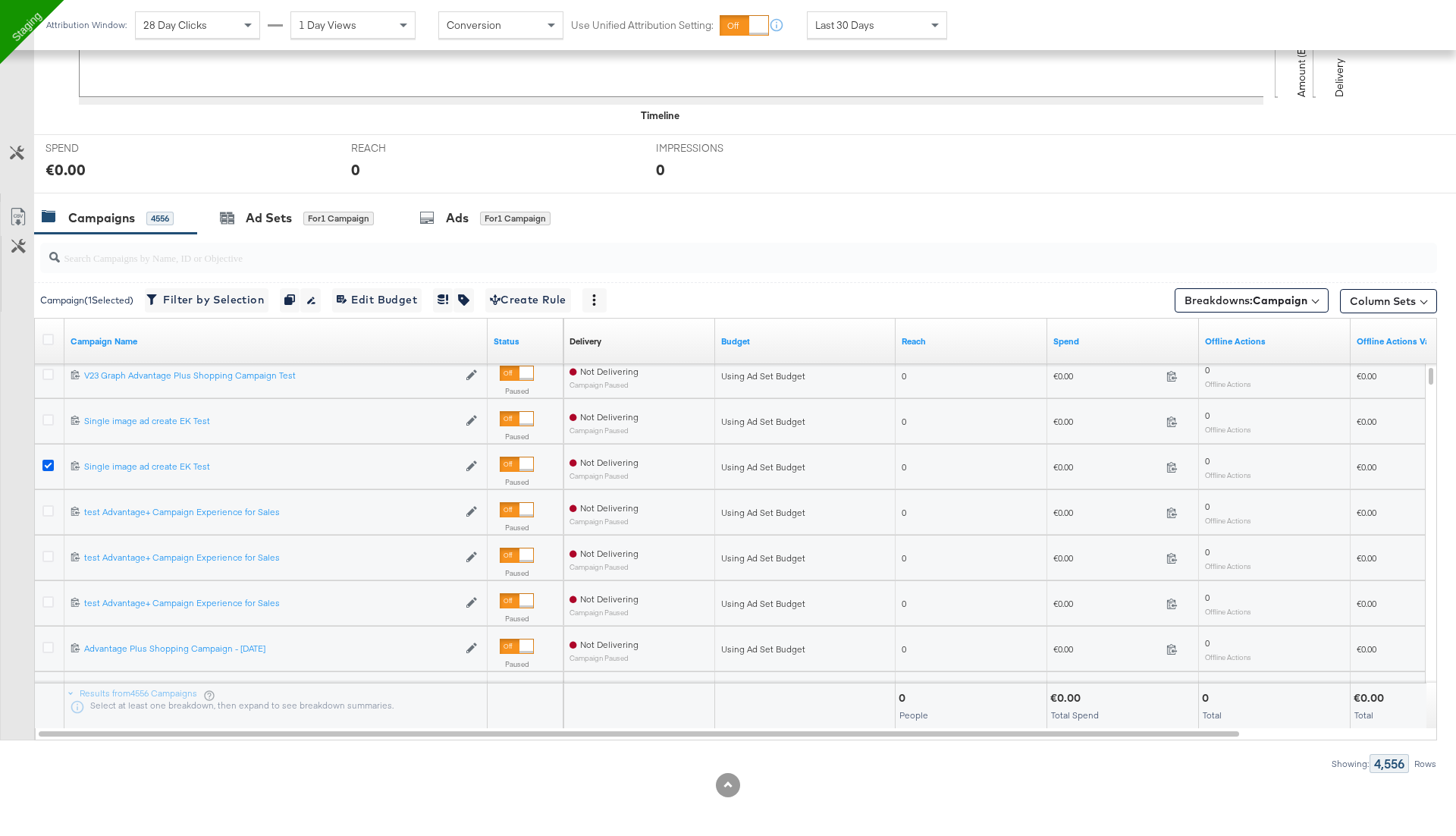
click at [49, 461] on icon at bounding box center [48, 466] width 12 height 12
click at [0, 0] on input "checkbox" at bounding box center [0, 0] width 0 height 0
click at [173, 246] on input "search" at bounding box center [684, 251] width 1248 height 30
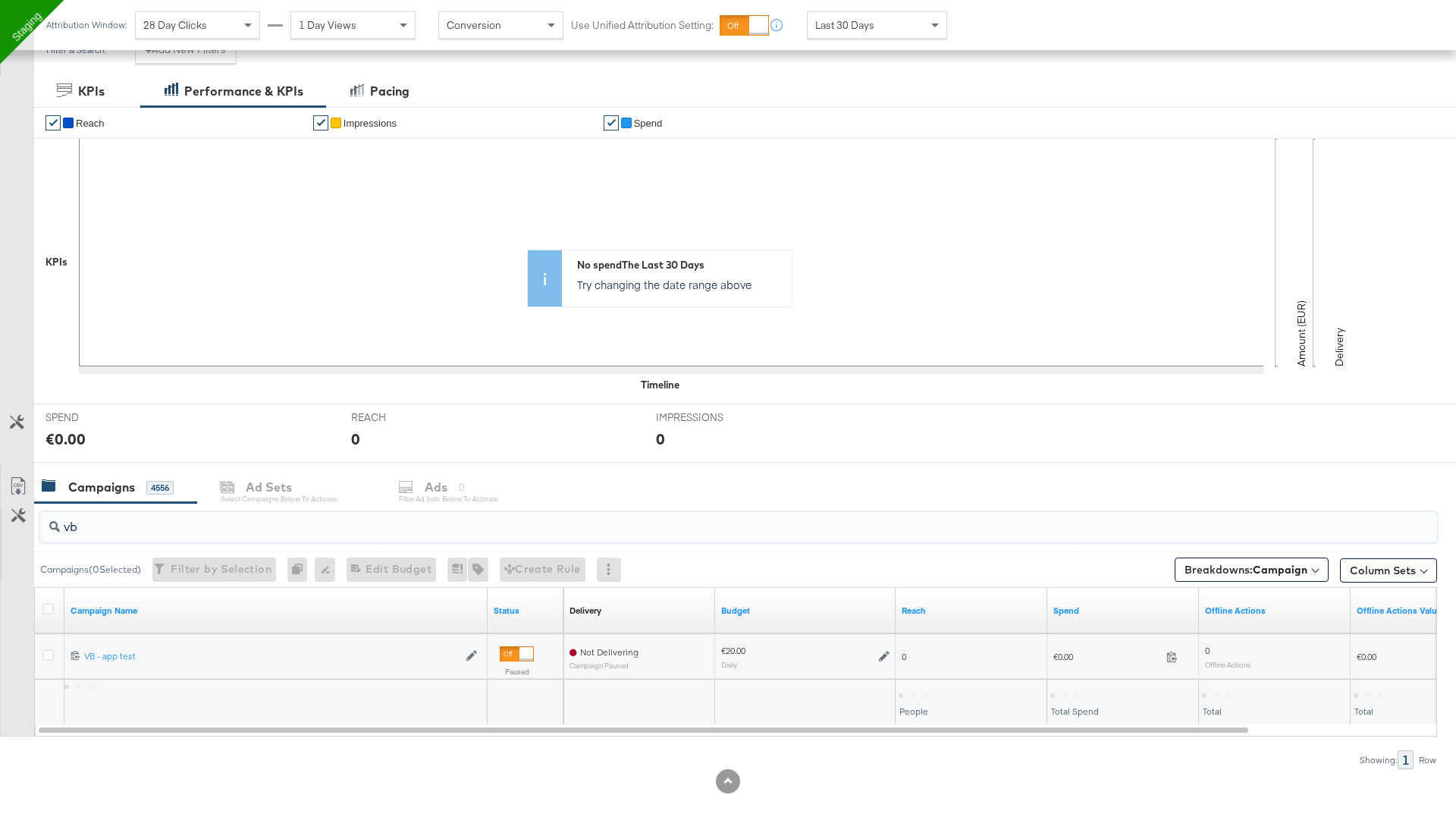
scroll to position [220, 0]
type input "vb"
click at [42, 655] on icon at bounding box center [48, 659] width 12 height 12
click at [0, 0] on input "checkbox" at bounding box center [0, 0] width 0 height 0
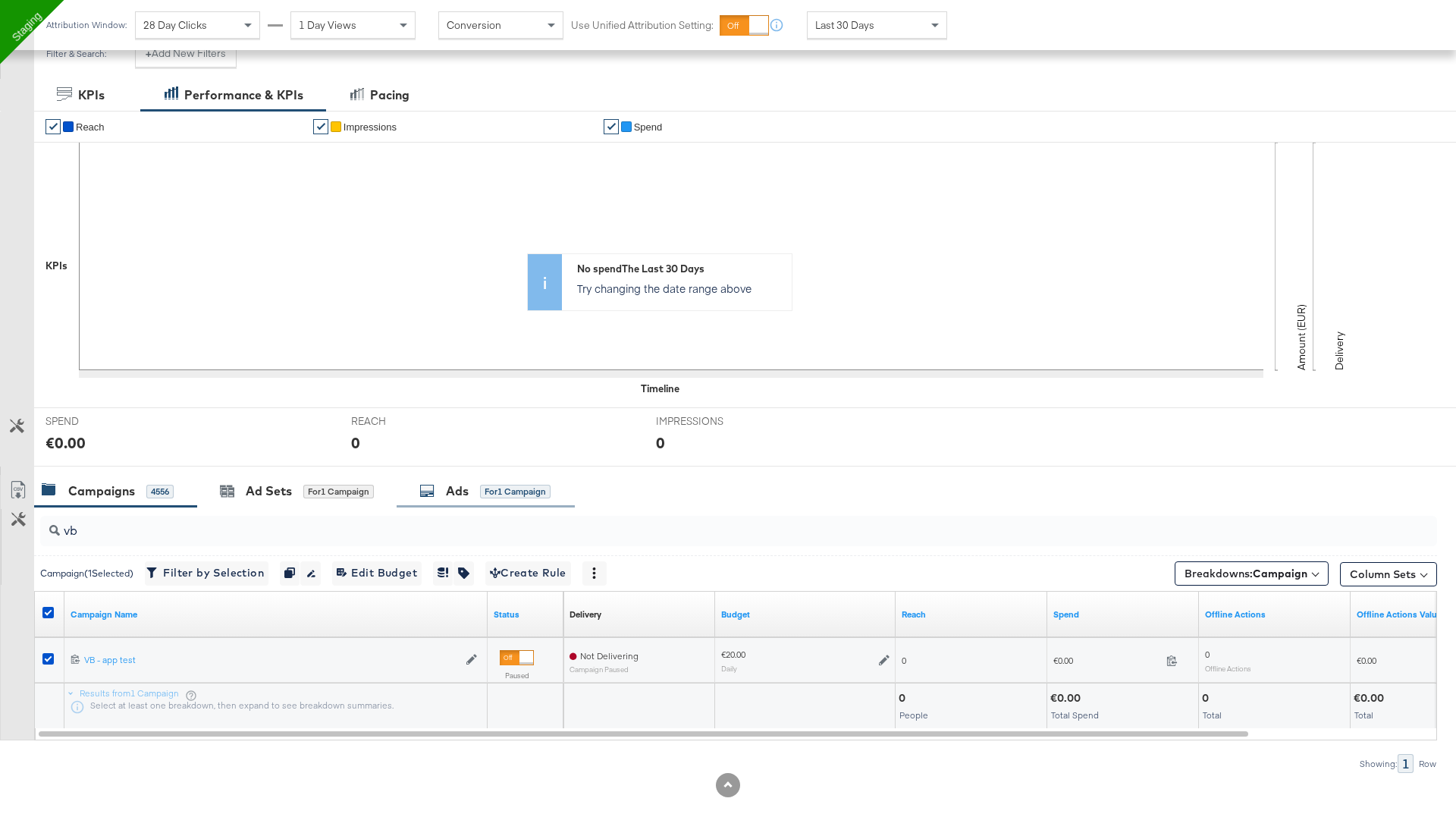
click at [480, 485] on div "Ads for 1 Campaign" at bounding box center [485, 490] width 131 height 17
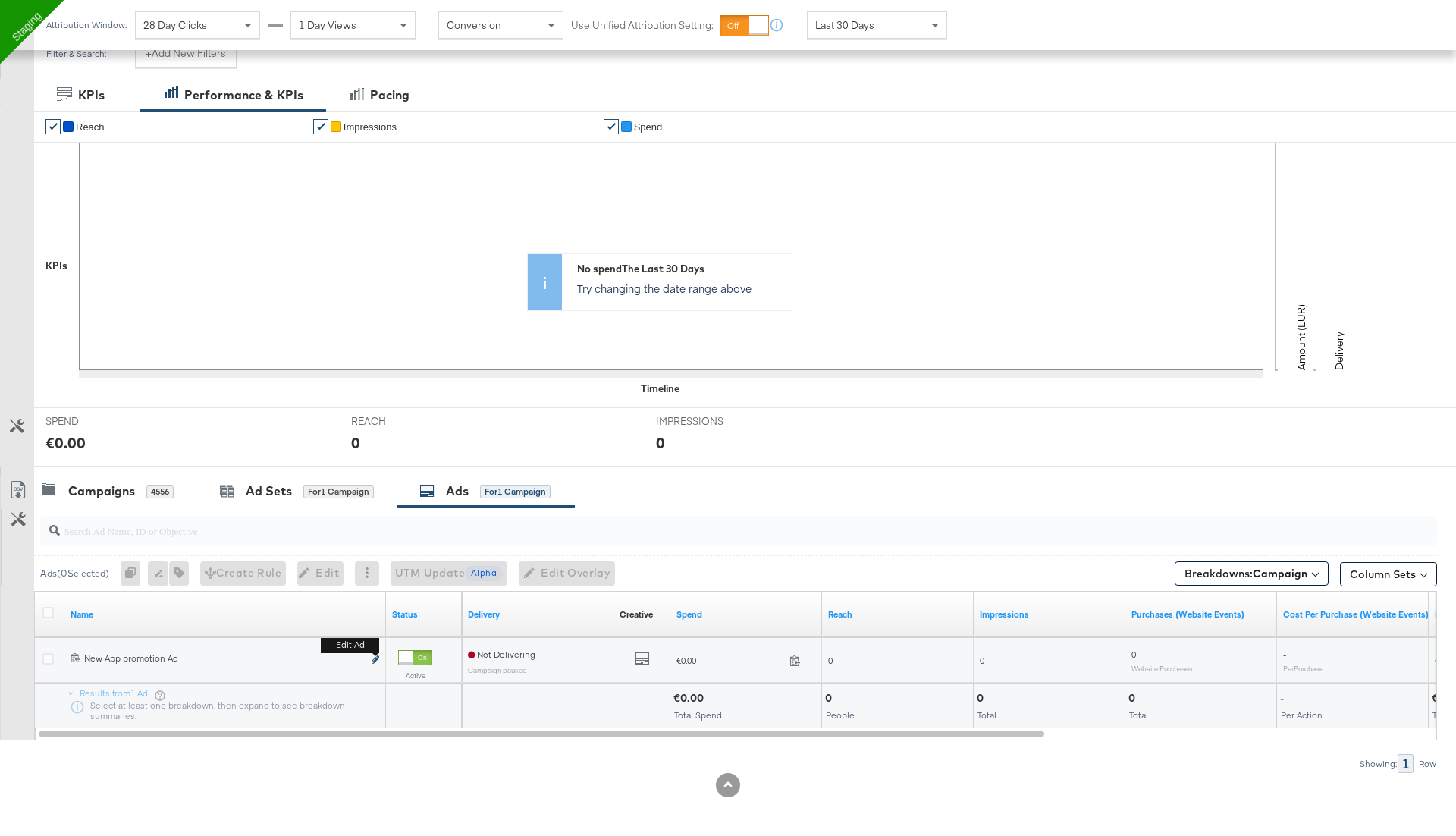
click at [376, 655] on icon "link" at bounding box center [375, 659] width 7 height 8
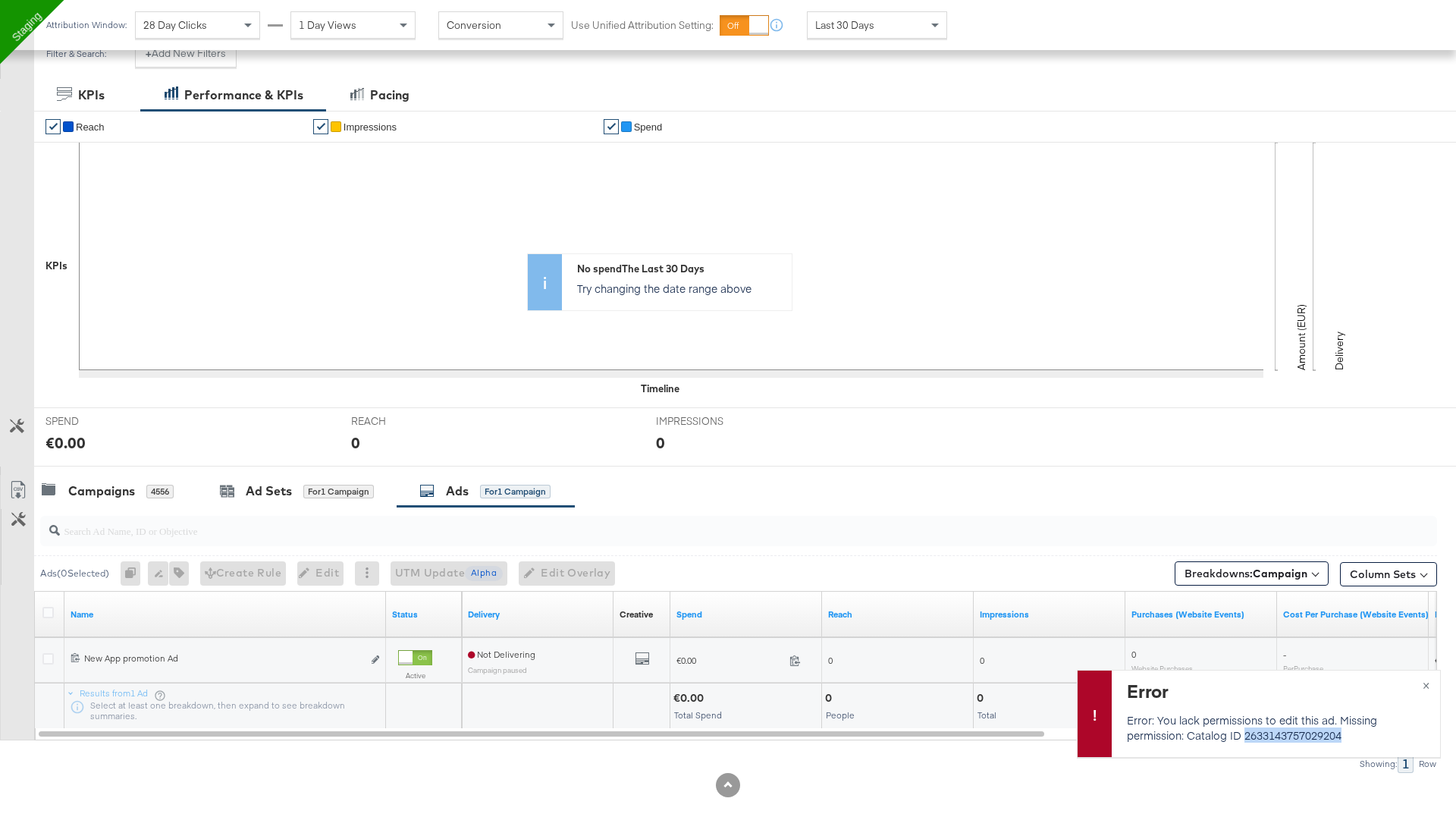
drag, startPoint x: 1244, startPoint y: 736, endPoint x: 1374, endPoint y: 736, distance: 130.0
click at [1374, 736] on p "Error: You lack permissions to edit this ad. Missing permission: Catalog ID 263…" at bounding box center [1274, 727] width 294 height 31
copy p "2633143757029204"
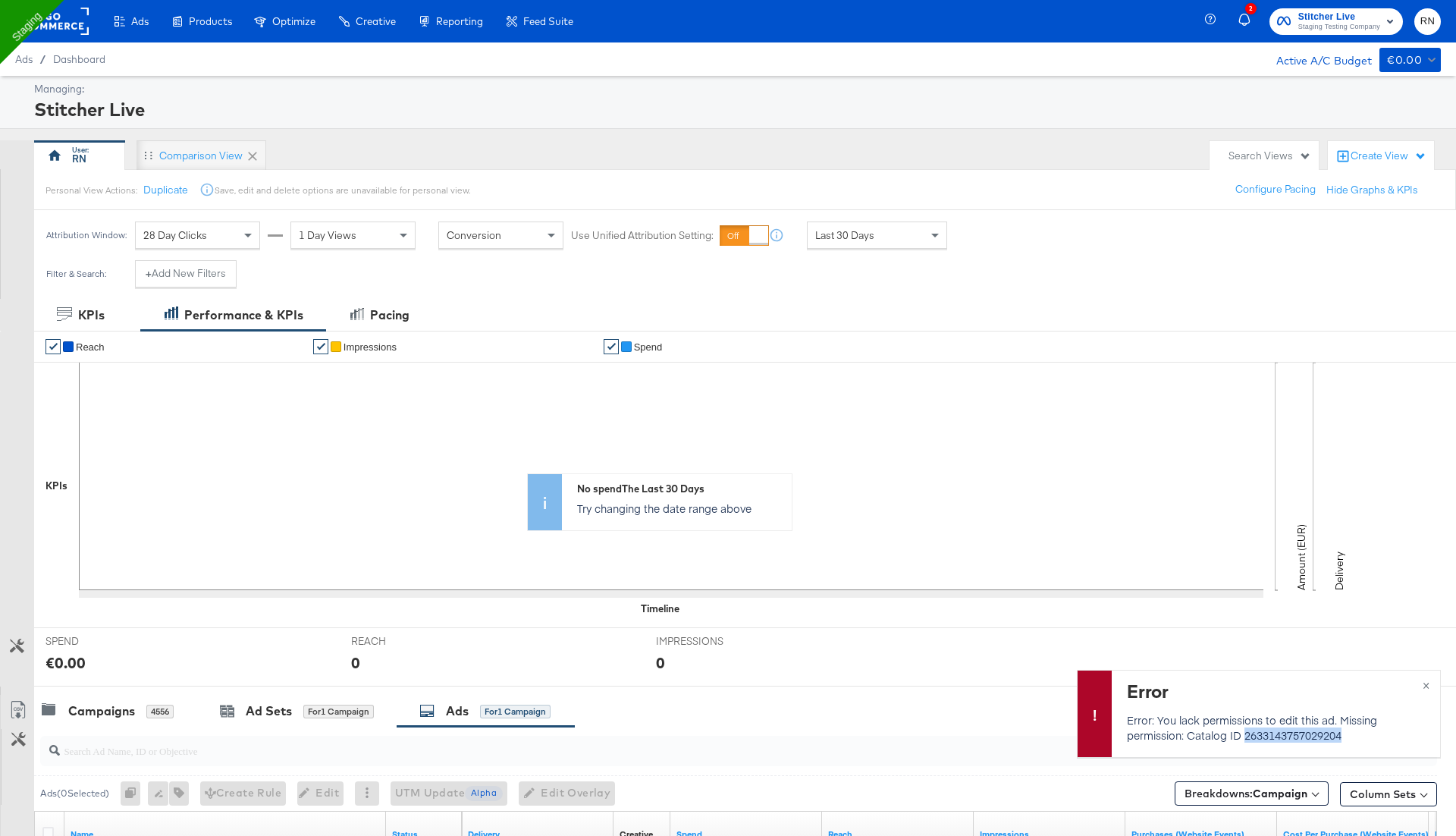
click at [1352, 737] on p "Error: You lack permissions to edit this ad. Missing permission: Catalog ID 263…" at bounding box center [1274, 727] width 294 height 31
drag, startPoint x: 1190, startPoint y: 737, endPoint x: 1363, endPoint y: 743, distance: 173.1
click at [1363, 743] on div "Error Error: You lack permissions to edit this ad. Missing permission: Catalog …" at bounding box center [1275, 714] width 328 height 87
copy p "Catalog ID 2633143757029204"
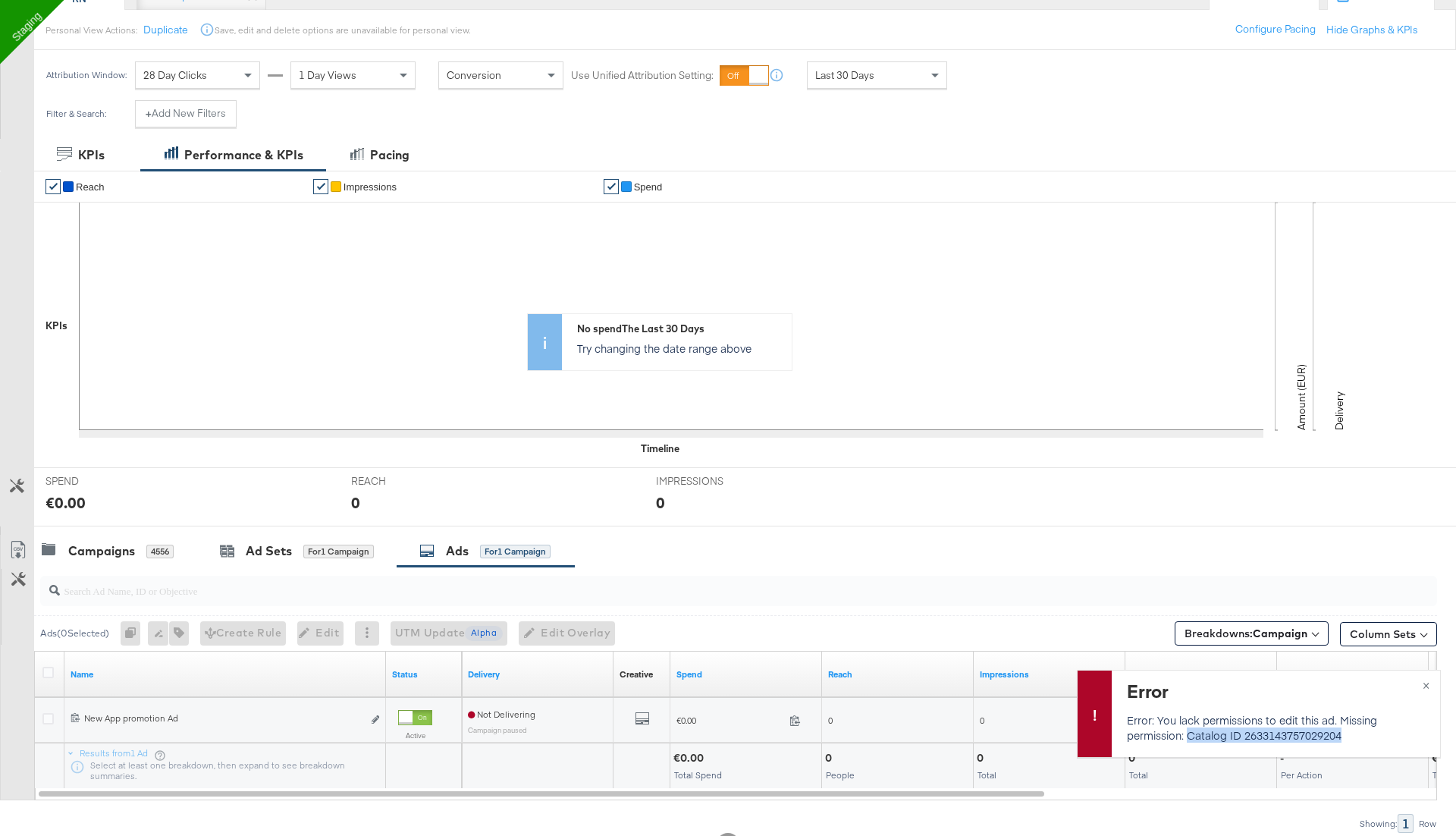
scroll to position [220, 0]
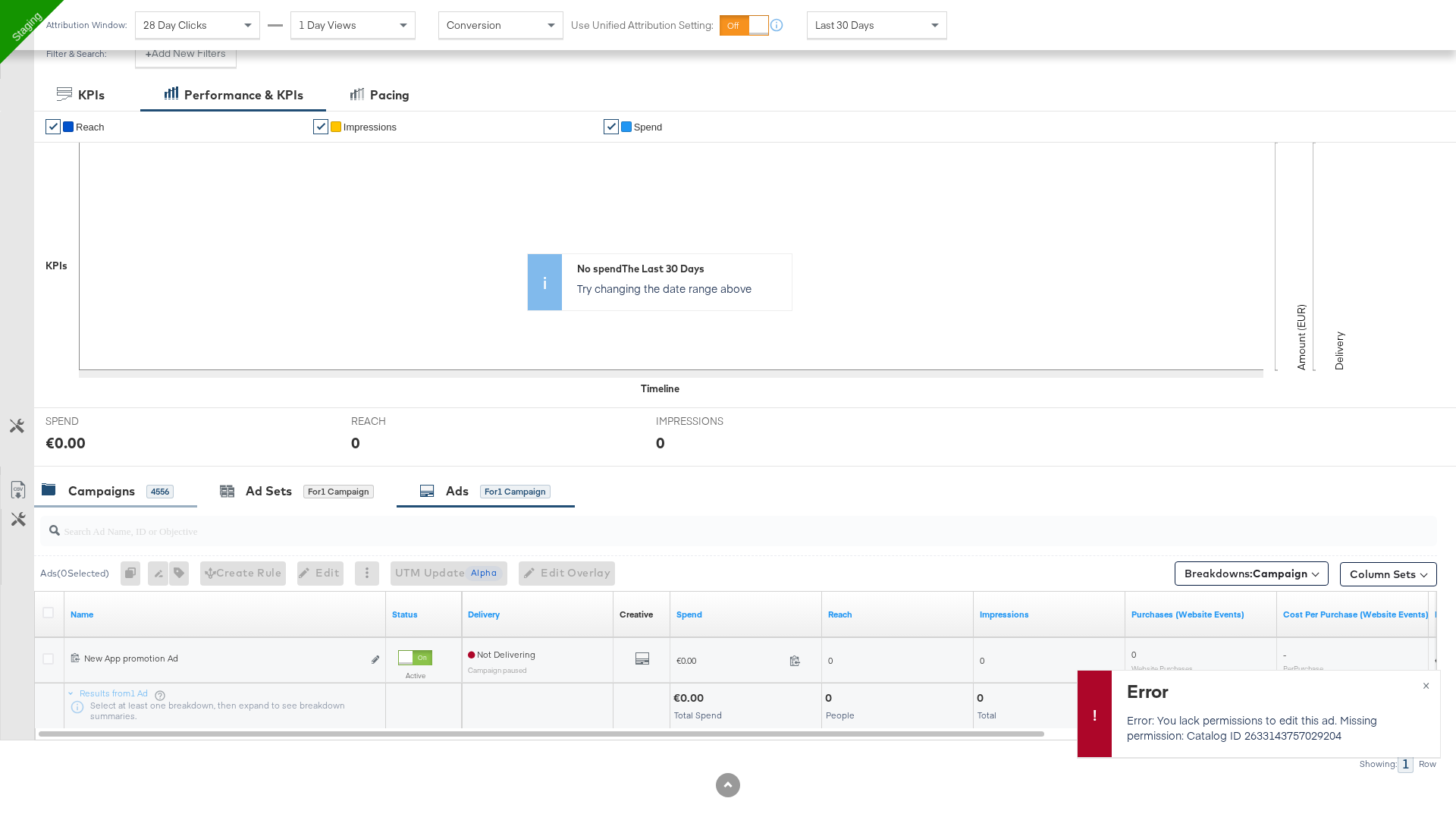
click at [130, 482] on div "Campaigns" at bounding box center [102, 490] width 67 height 17
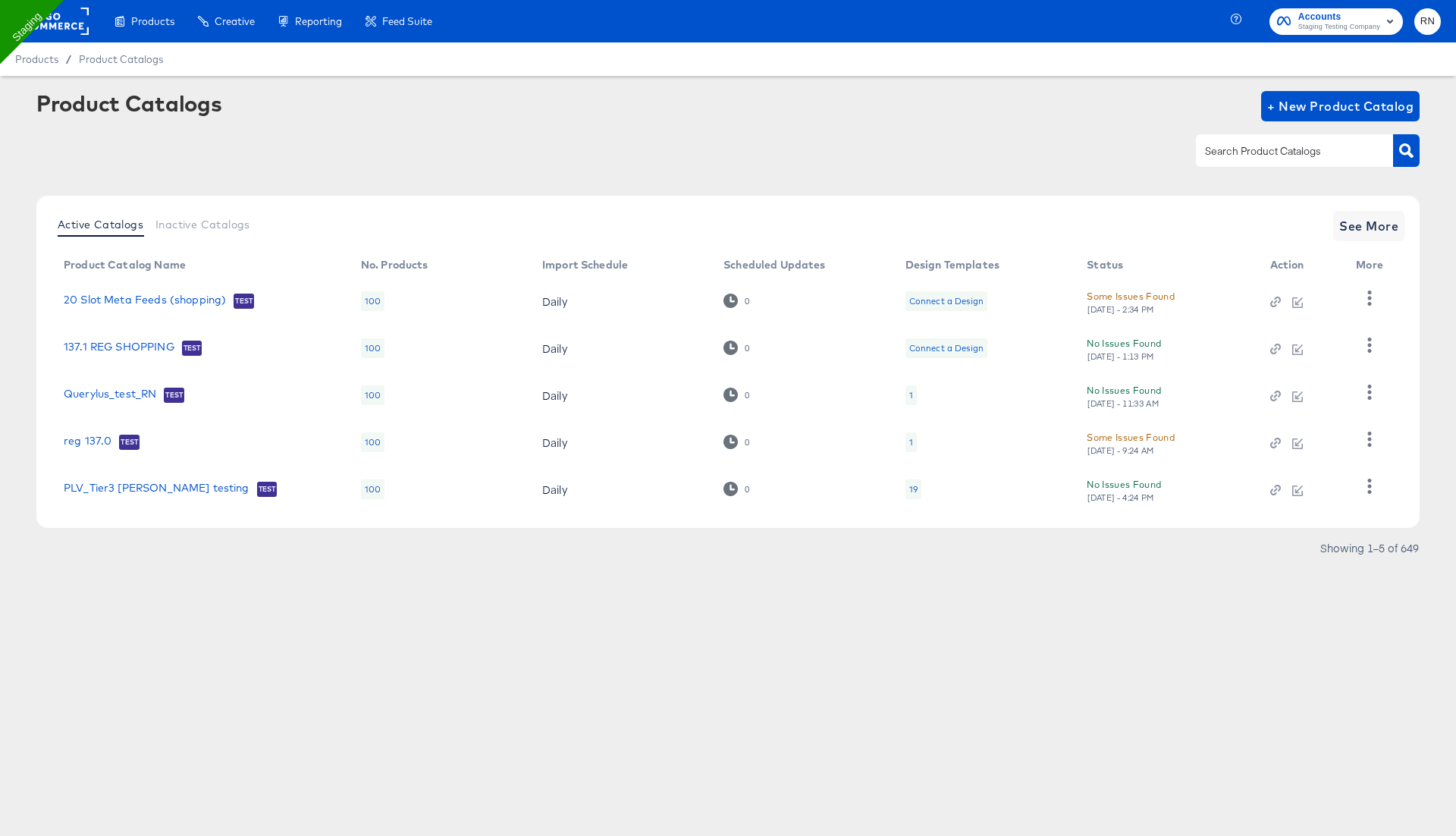
click at [593, 146] on div at bounding box center [728, 150] width 1383 height 34
click at [76, 25] on rect at bounding box center [54, 21] width 69 height 27
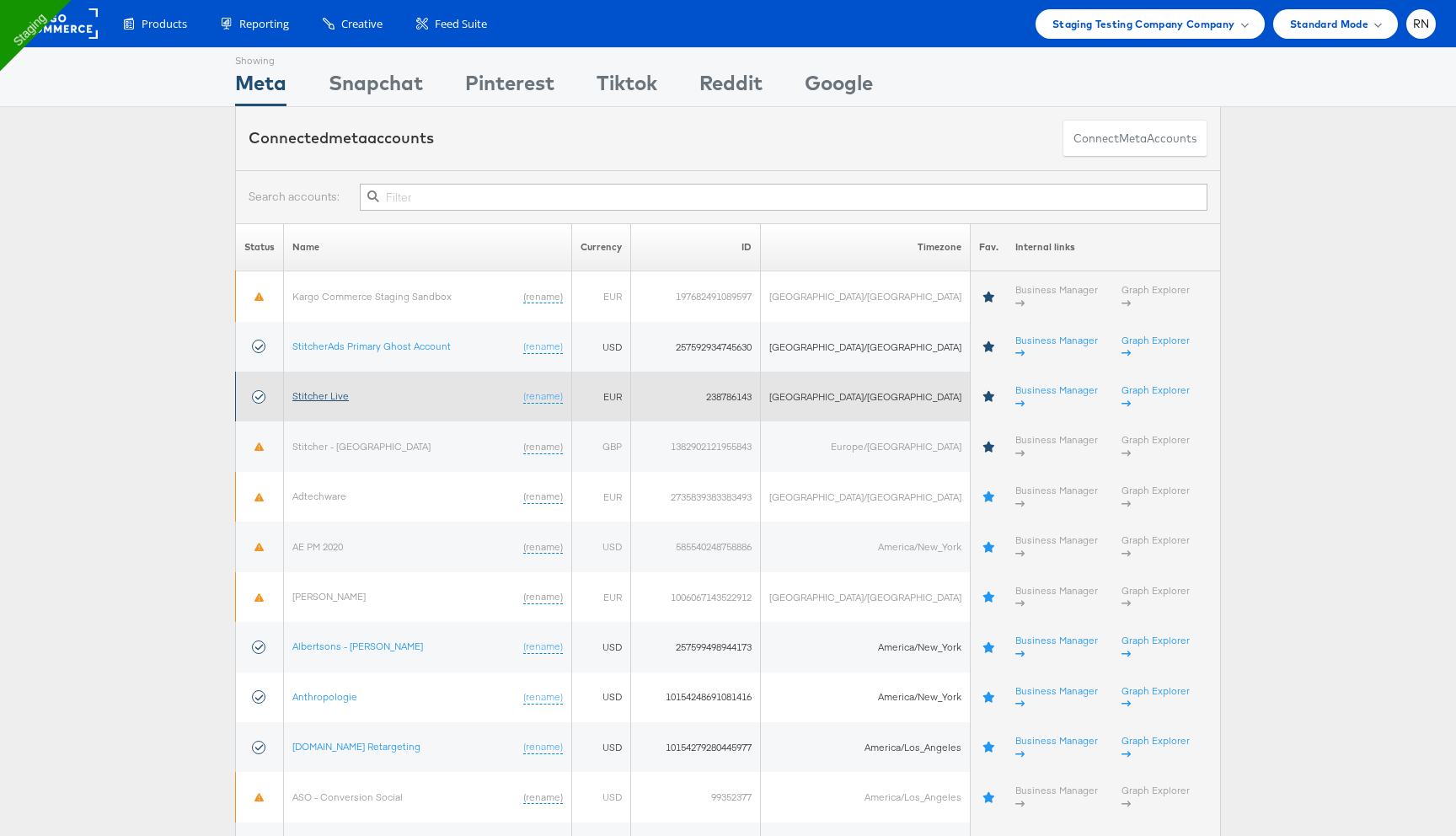
click at [333, 390] on link "Stitcher Live" at bounding box center [320, 396] width 56 height 13
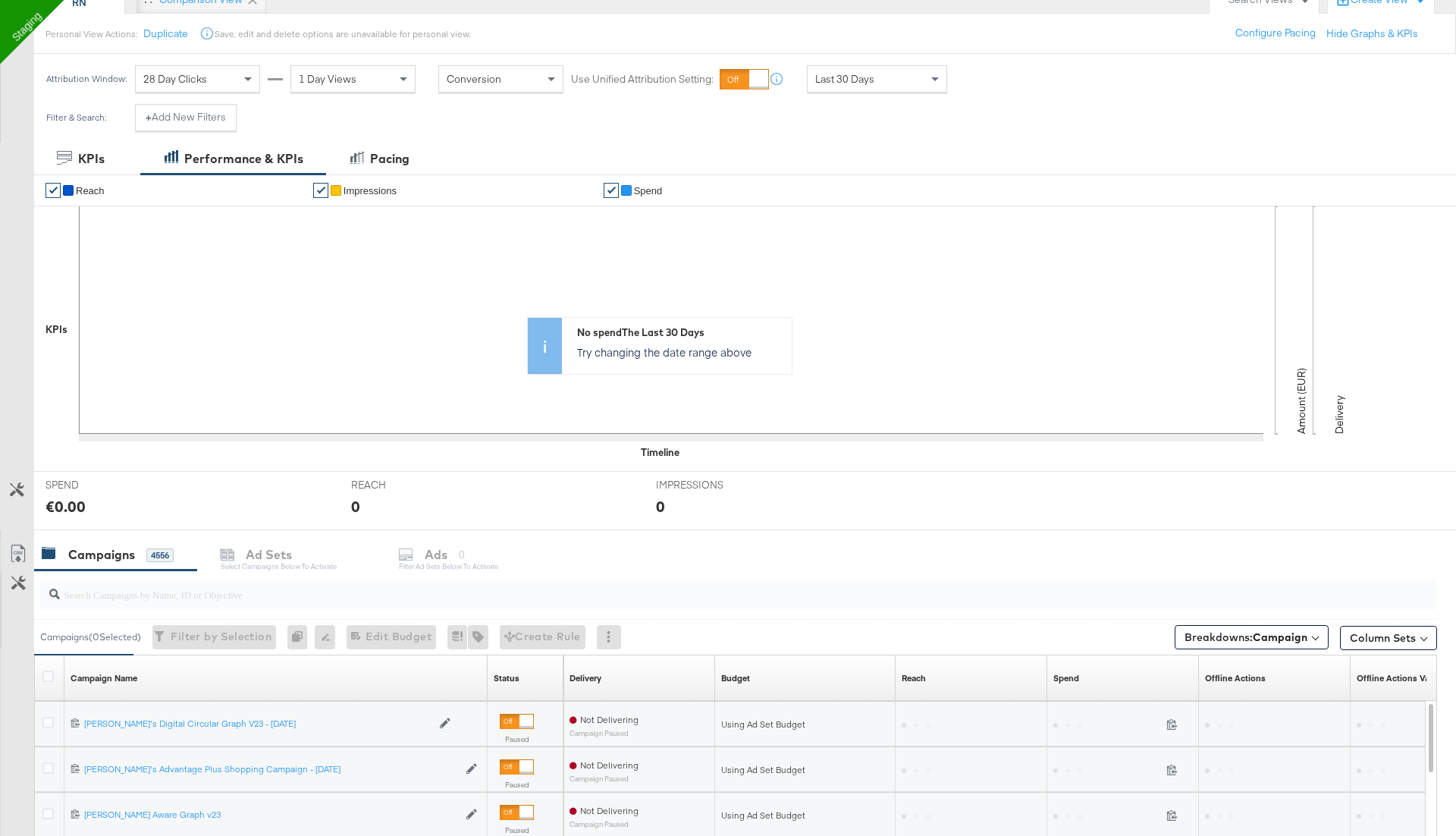
scroll to position [198, 0]
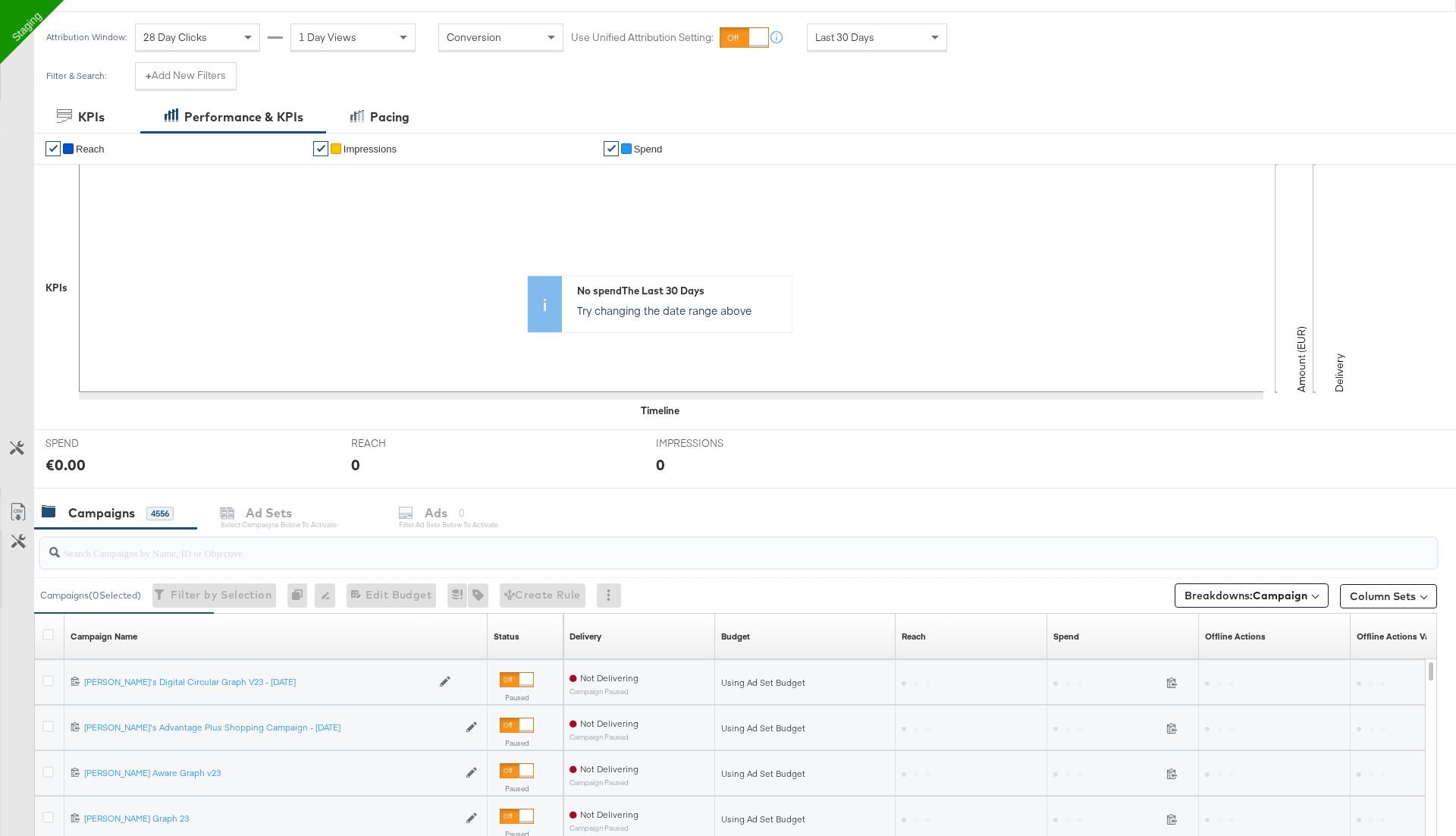
click at [209, 552] on input "search" at bounding box center [684, 547] width 1248 height 30
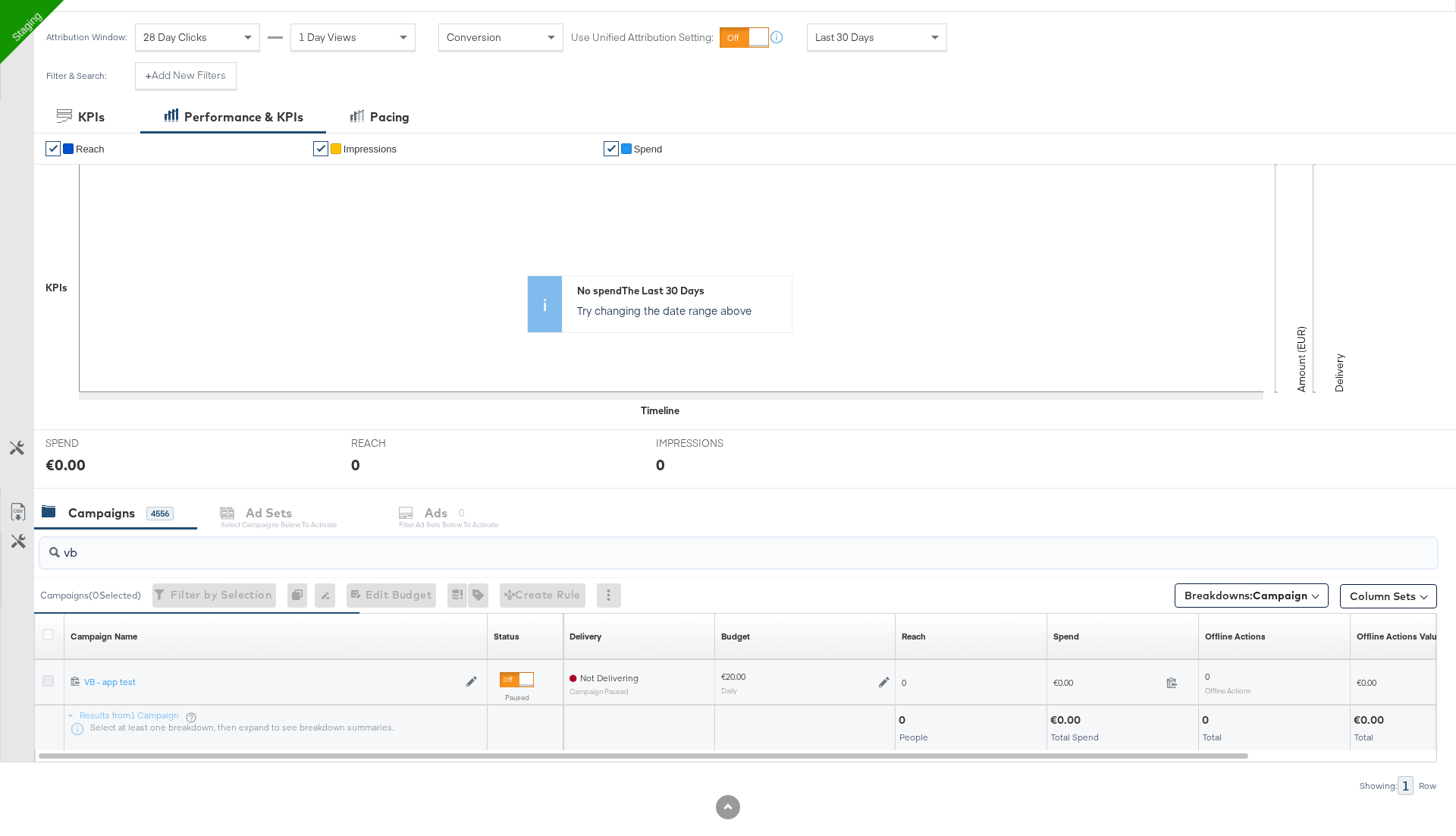
type input "vb"
click at [44, 678] on icon at bounding box center [48, 681] width 12 height 12
click at [0, 0] on input "checkbox" at bounding box center [0, 0] width 0 height 0
click at [433, 528] on div "vb" at bounding box center [735, 552] width 1402 height 49
click at [443, 509] on div "Ads for 1 Campaign" at bounding box center [485, 513] width 131 height 17
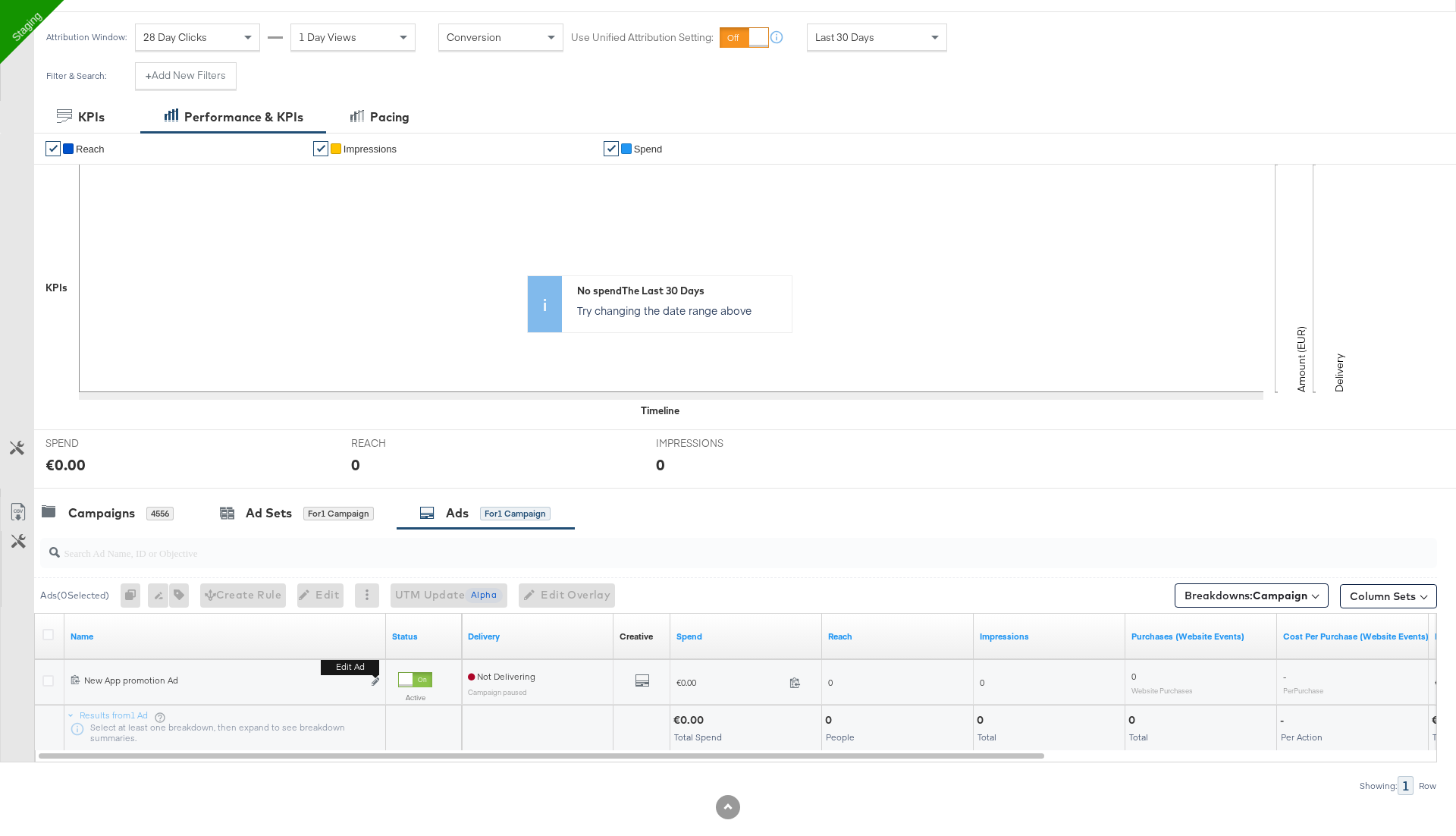
click at [378, 674] on button "Edit ad" at bounding box center [375, 681] width 9 height 16
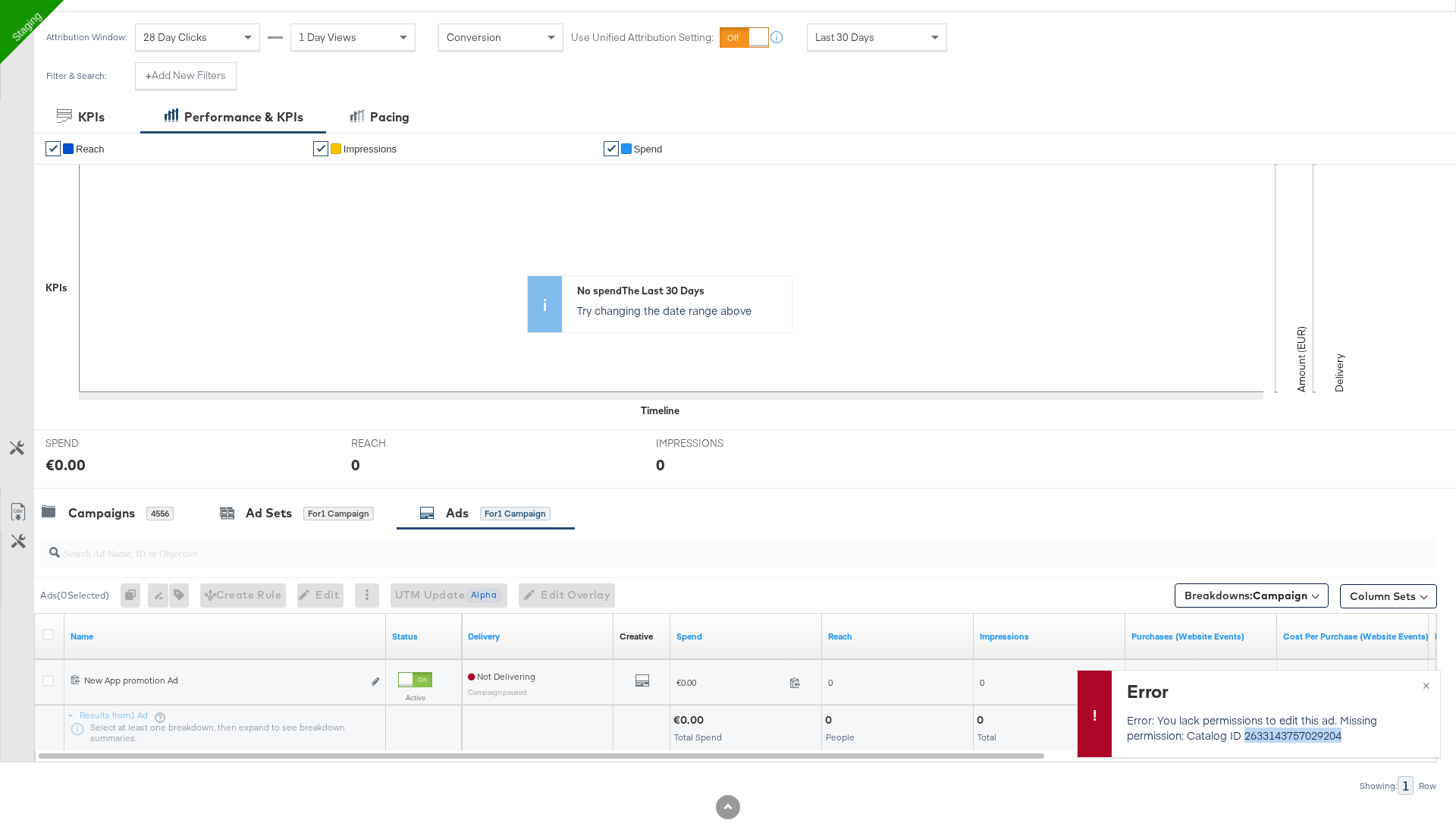
drag, startPoint x: 1353, startPoint y: 738, endPoint x: 1242, endPoint y: 735, distance: 111.0
click at [1242, 735] on p "Error: You lack permissions to edit this ad. Missing permission: Catalog ID 263…" at bounding box center [1274, 727] width 294 height 31
copy p "2633143757029204"
